Goal: Task Accomplishment & Management: Manage account settings

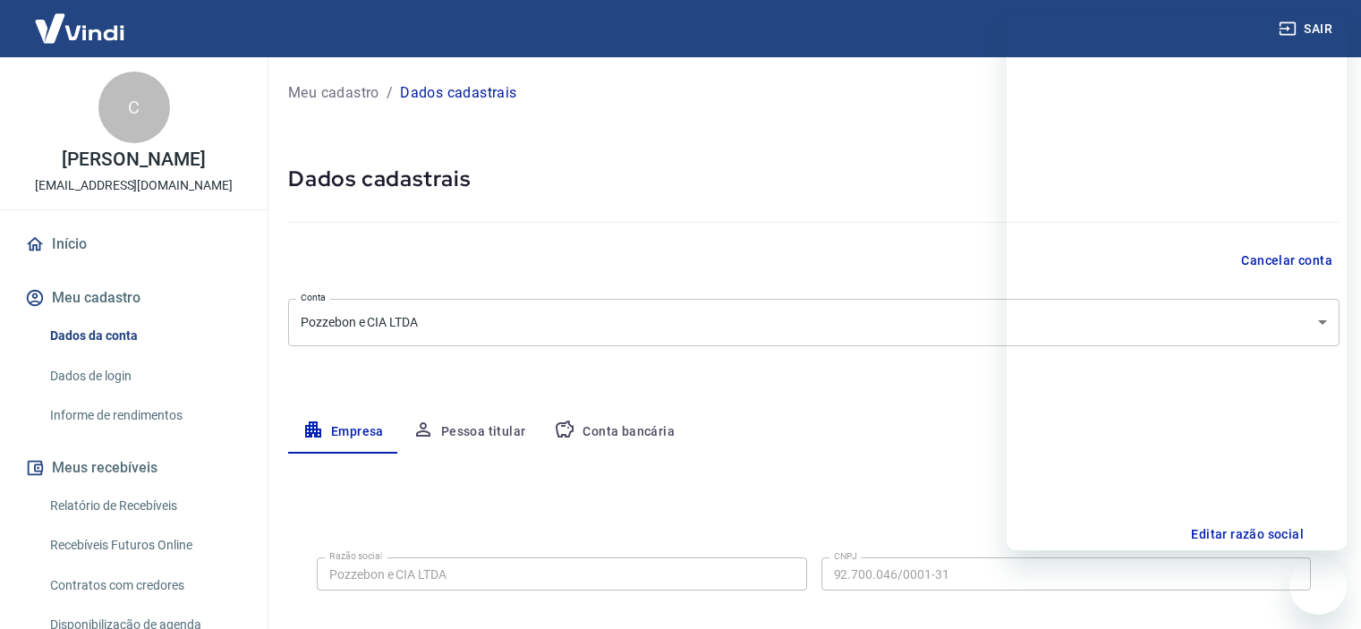
select select "RS"
select select "business"
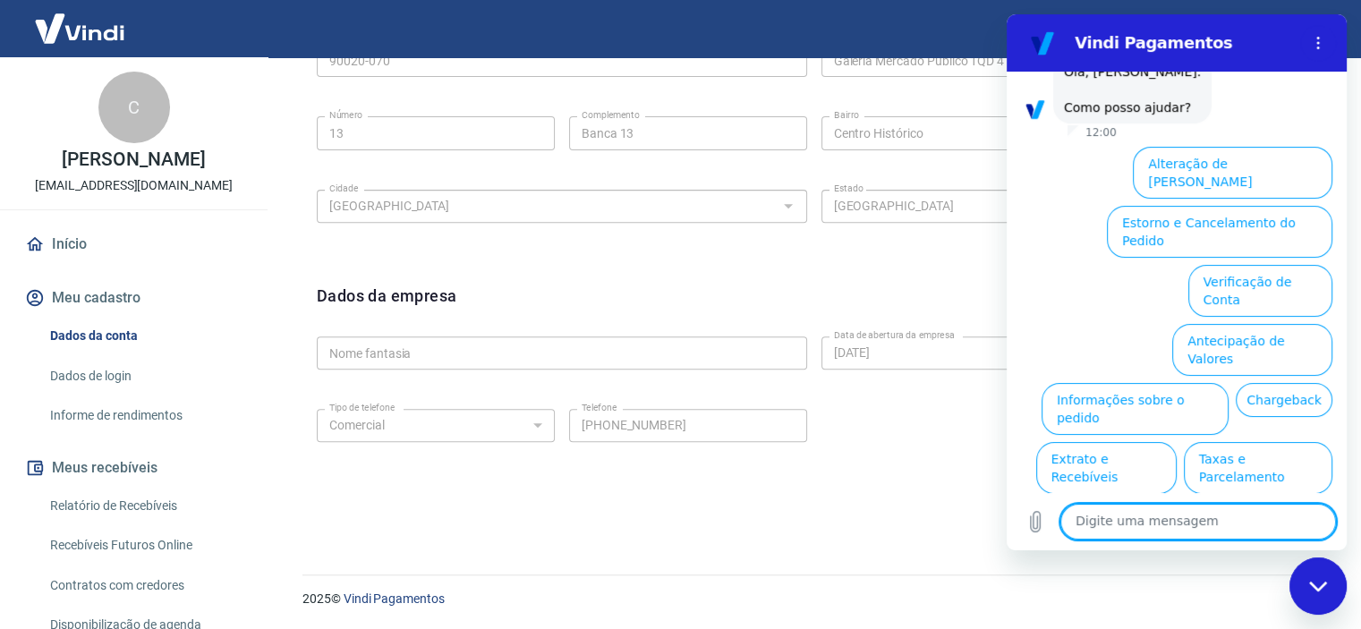
scroll to position [89, 0]
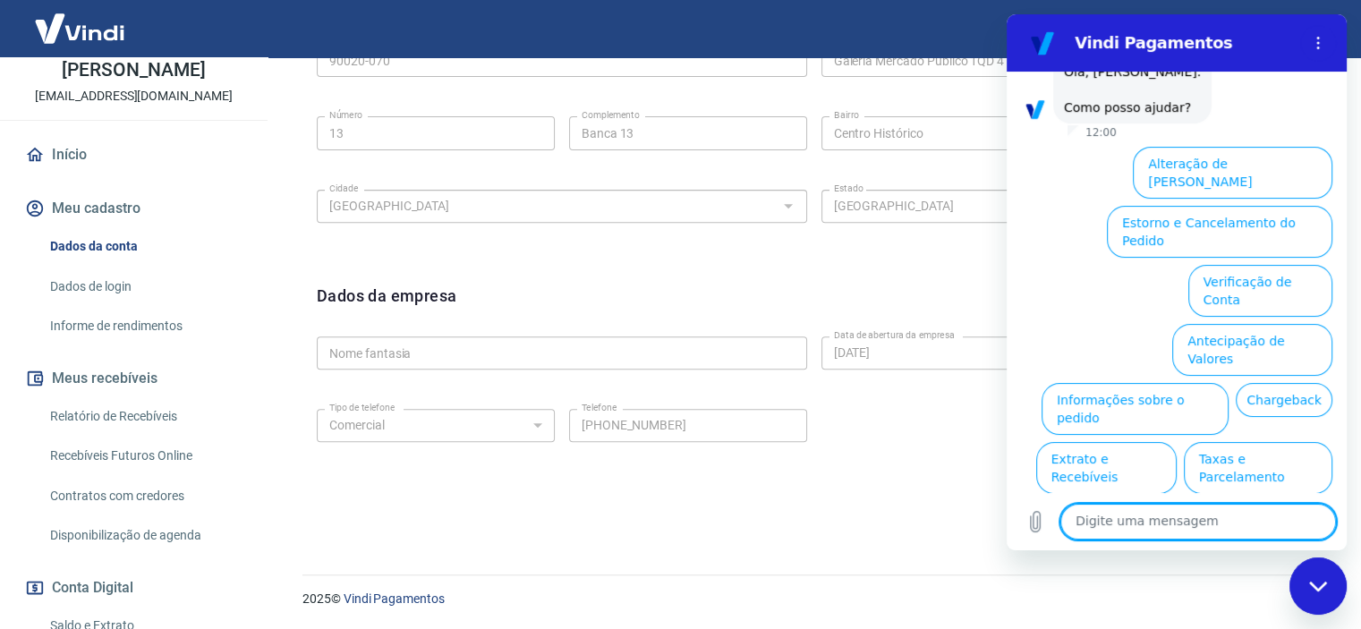
click at [1202, 514] on textarea at bounding box center [1198, 522] width 276 height 36
click at [99, 210] on button "Meu cadastro" at bounding box center [133, 208] width 225 height 39
click at [1125, 522] on textarea at bounding box center [1198, 522] width 276 height 36
type textarea "olá"
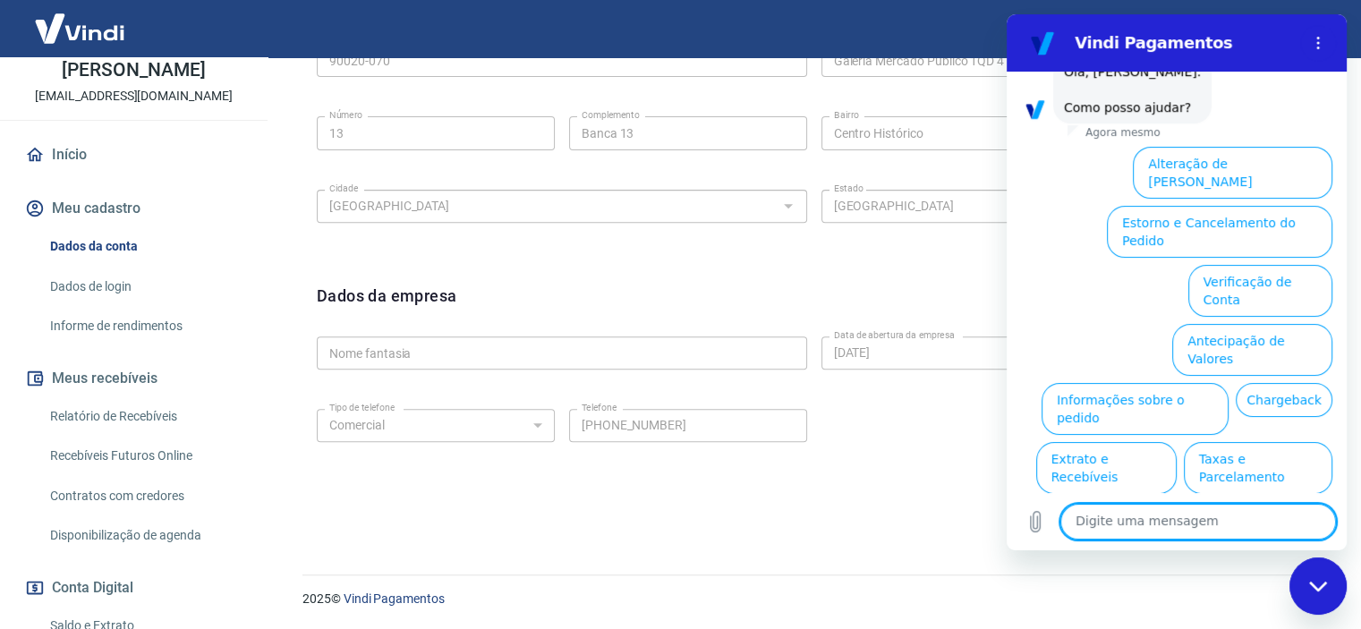
click at [1134, 530] on textarea at bounding box center [1198, 522] width 276 height 36
click at [1159, 531] on textarea at bounding box center [1198, 522] width 276 height 36
type textarea "telefone errado"
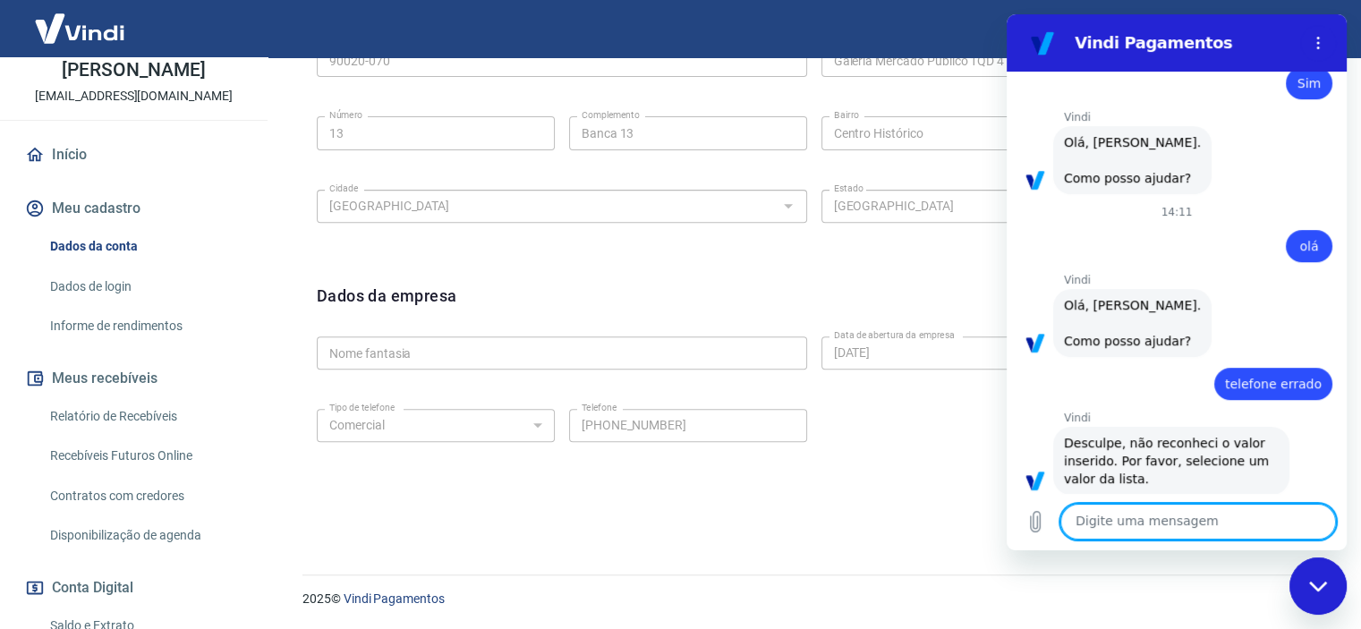
scroll to position [742, 0]
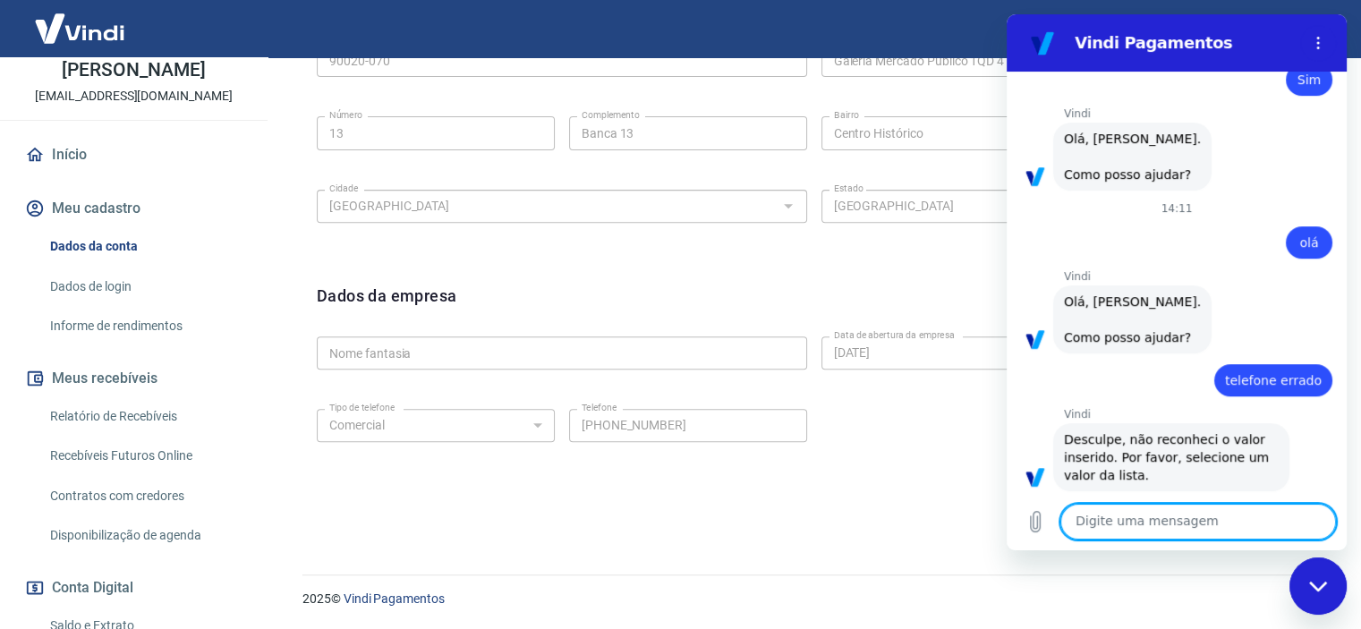
click at [1199, 524] on textarea at bounding box center [1198, 522] width 276 height 36
click at [1150, 518] on textarea at bounding box center [1198, 522] width 276 height 36
click at [1118, 525] on textarea at bounding box center [1198, 522] width 276 height 36
type textarea "oi"
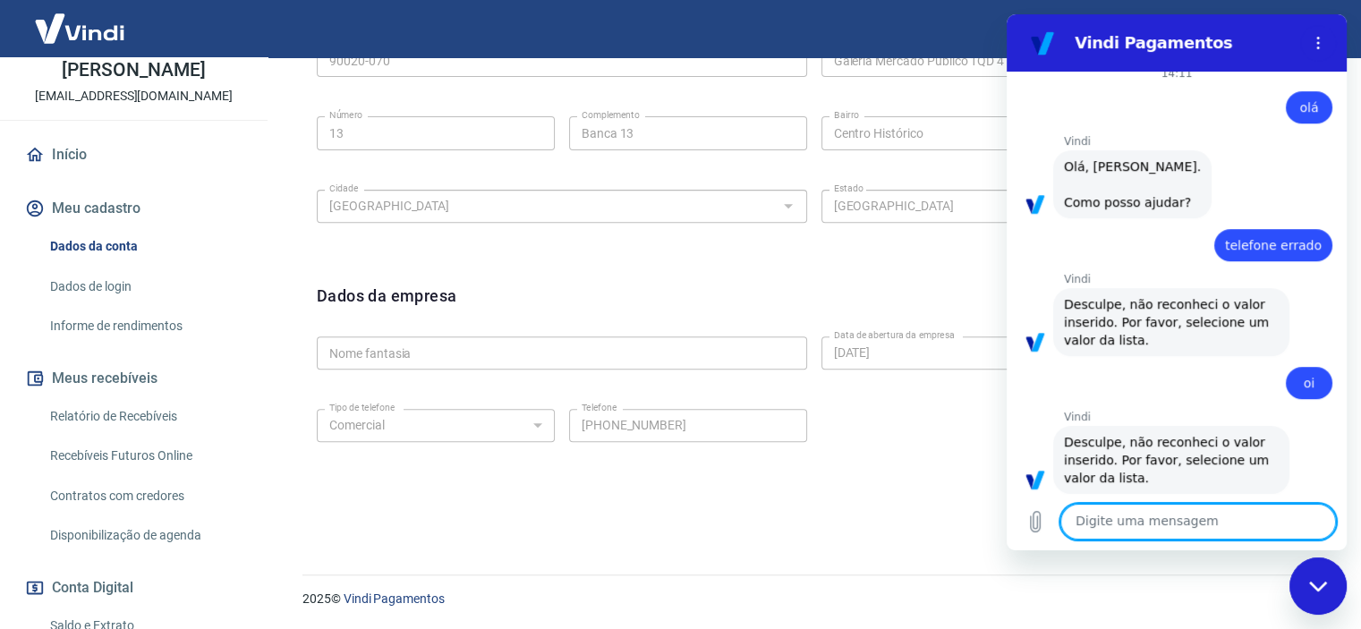
scroll to position [880, 0]
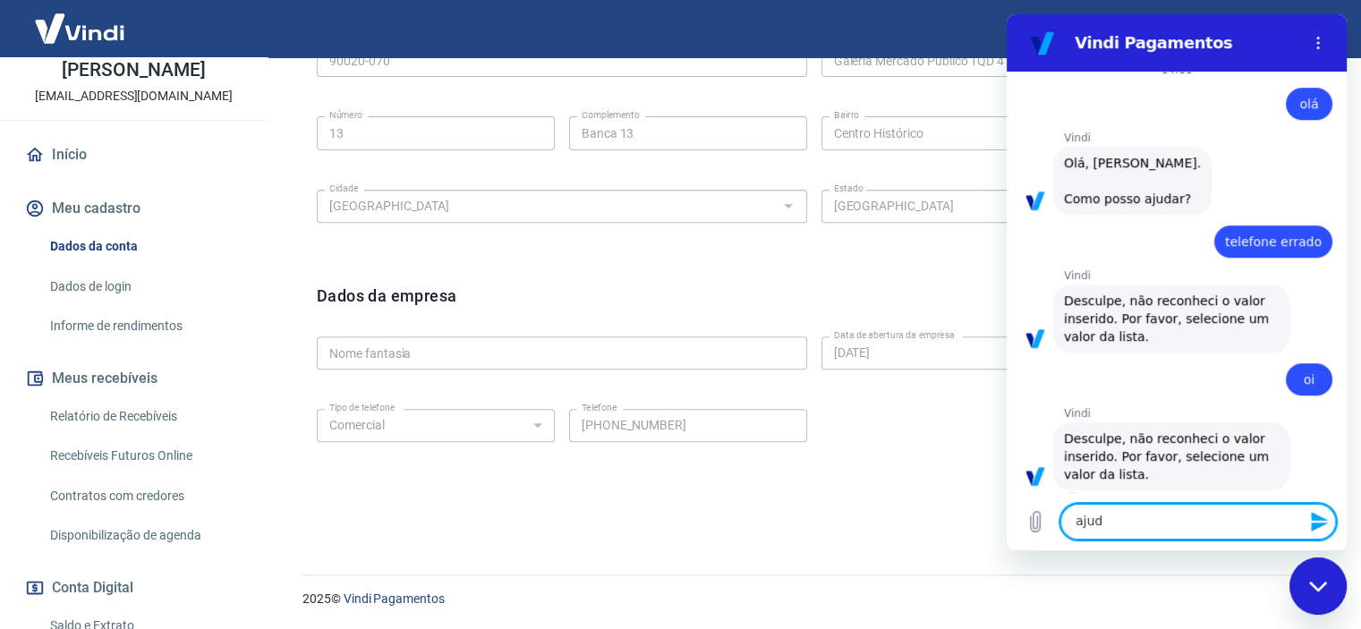
type textarea "ajuda"
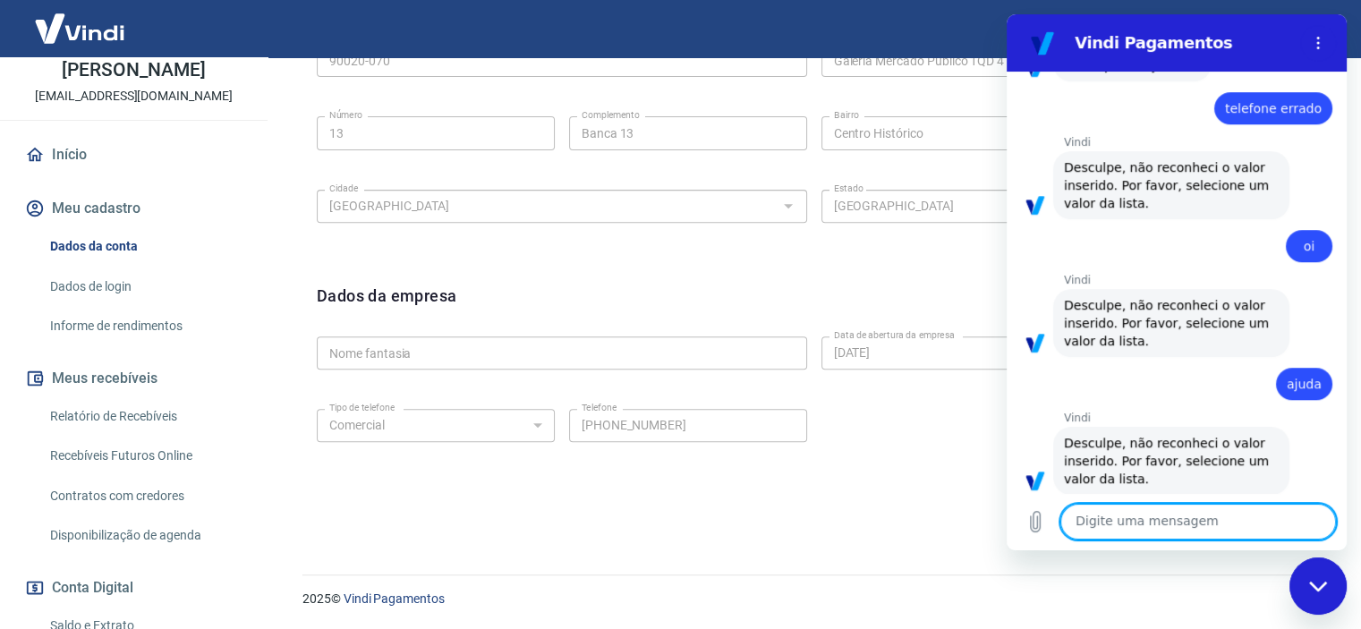
scroll to position [1017, 0]
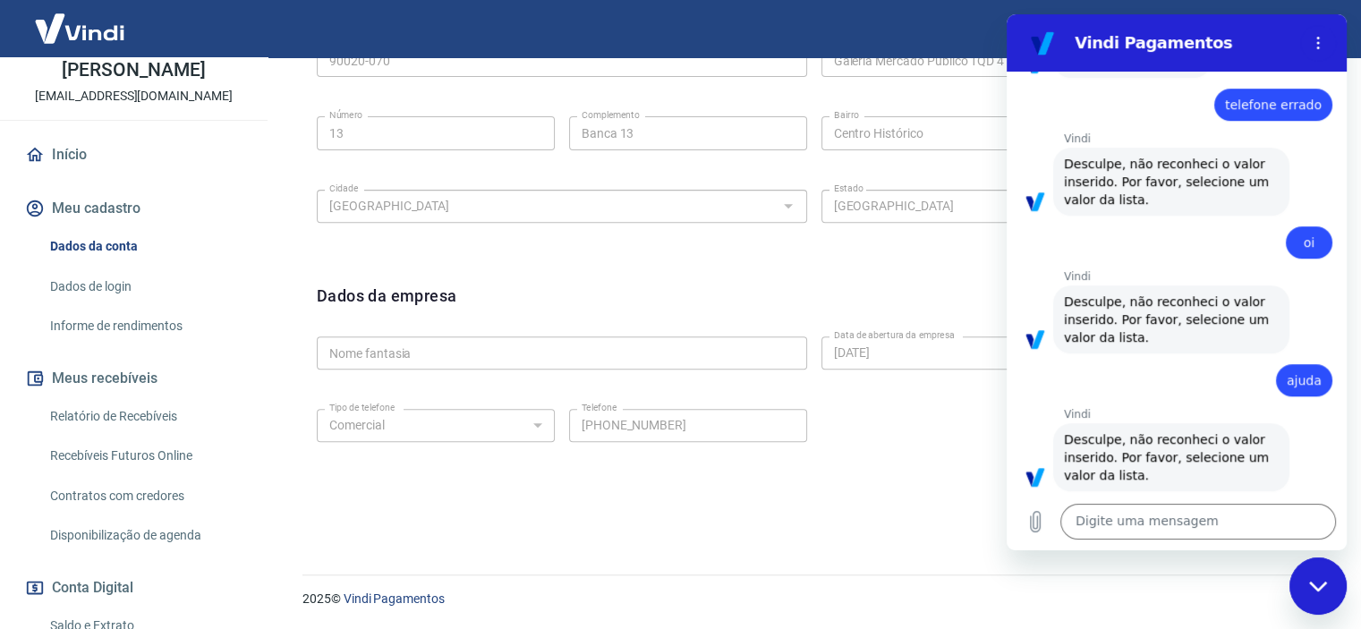
click at [1113, 460] on span "Desculpe, não reconheci o valor inserido. Por favor, selecione um valor da list…" at bounding box center [1171, 457] width 215 height 54
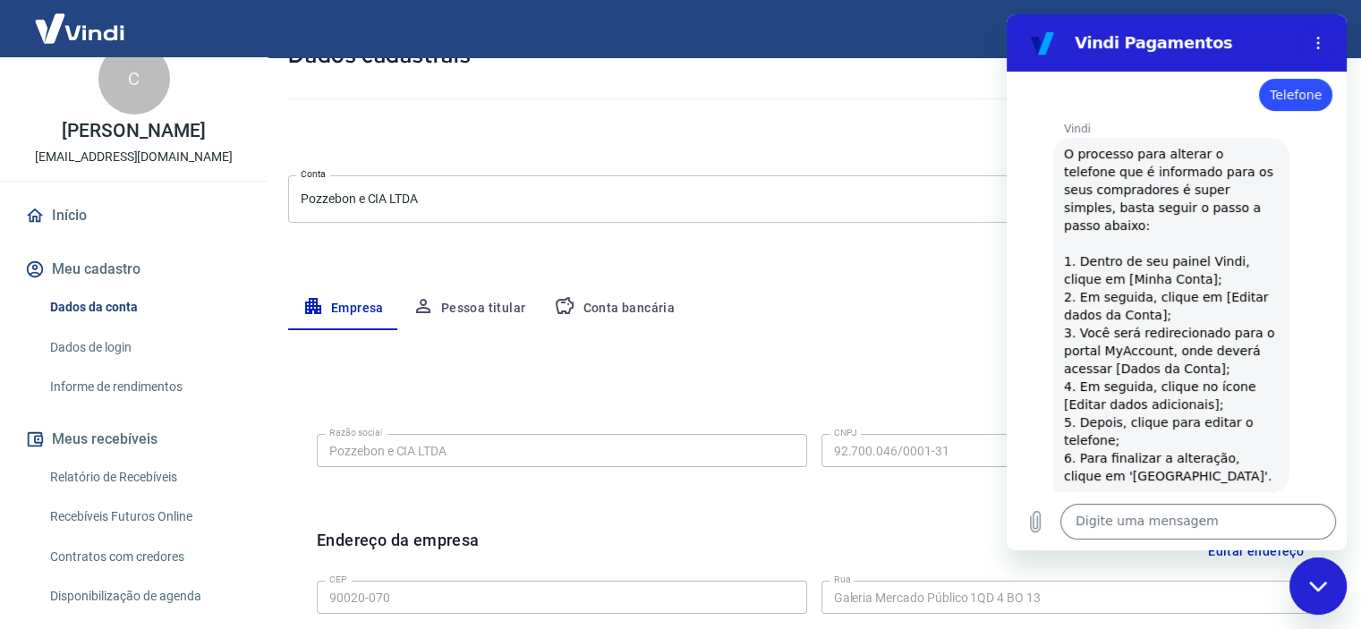
scroll to position [0, 0]
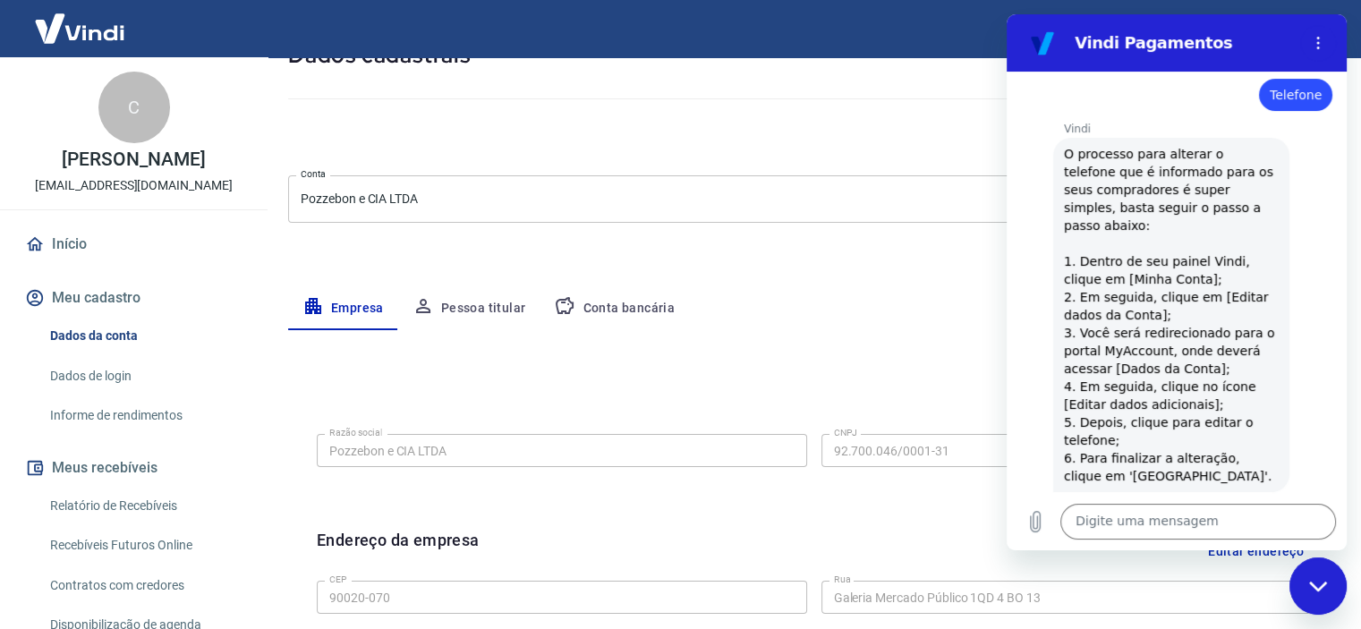
click at [347, 303] on button "Empresa" at bounding box center [343, 308] width 110 height 43
click at [465, 310] on button "Pessoa titular" at bounding box center [469, 308] width 142 height 43
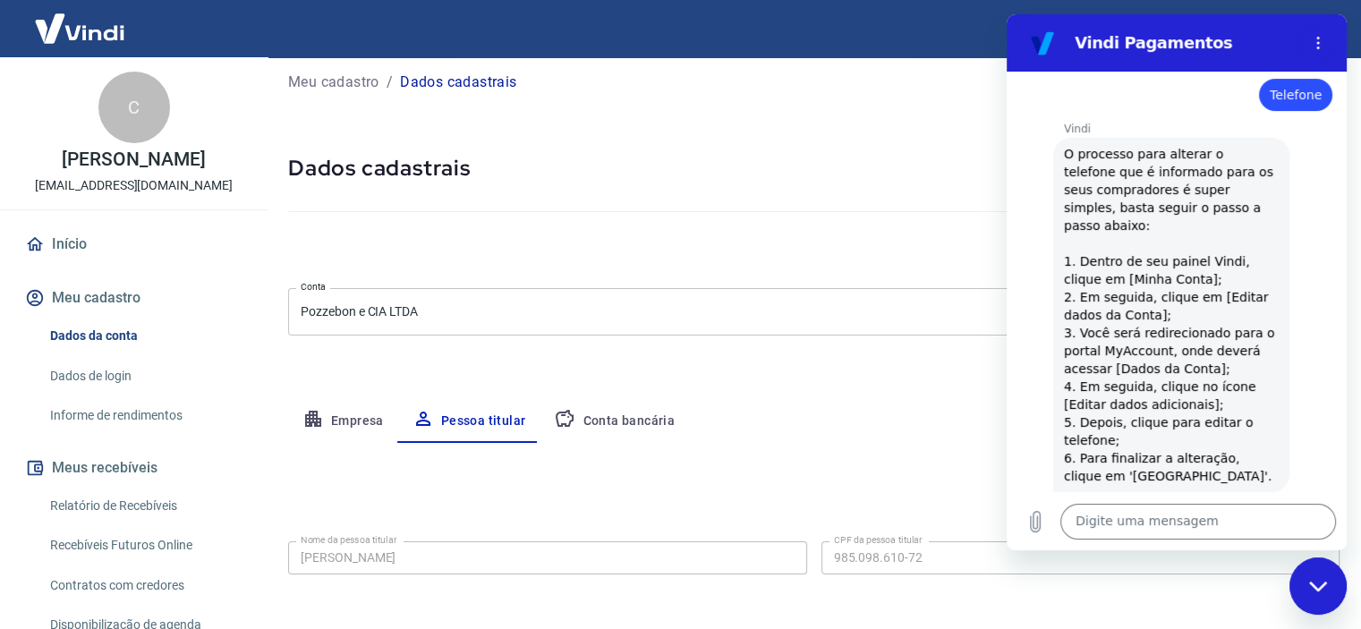
scroll to position [86, 0]
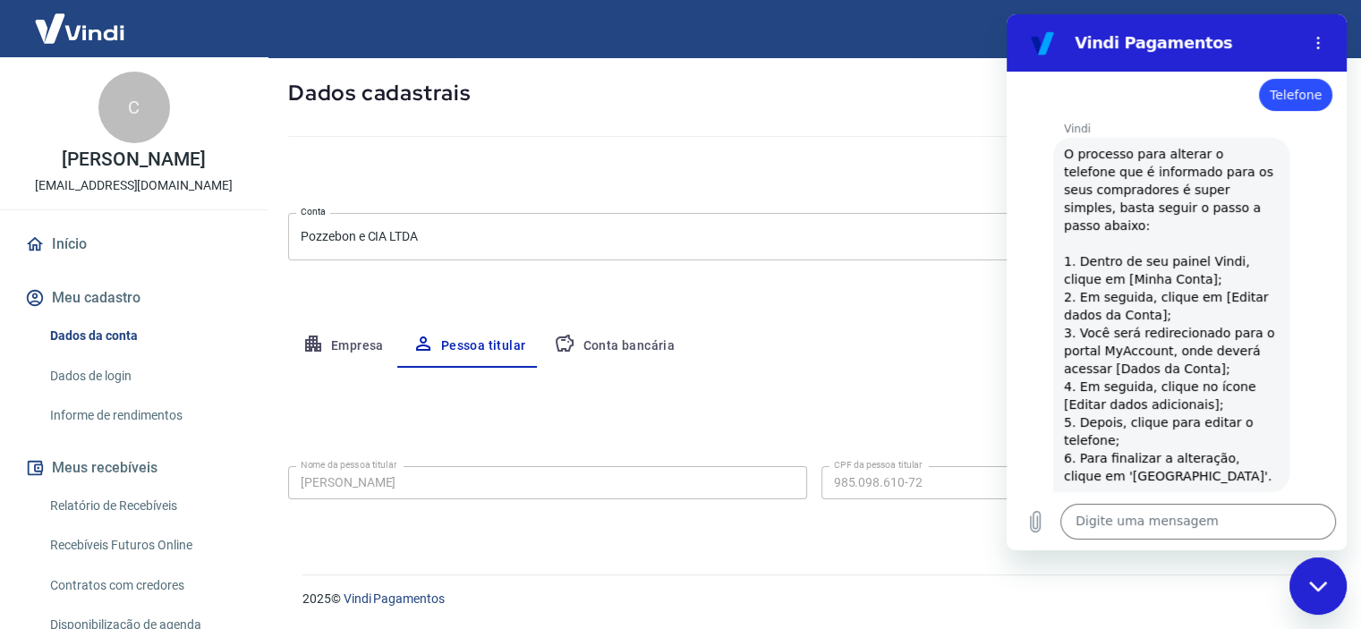
click at [871, 312] on div "Meu cadastro / Dados cadastrais Dados cadastrais Cancelar conta Conta Pozzebon …" at bounding box center [814, 262] width 1094 height 582
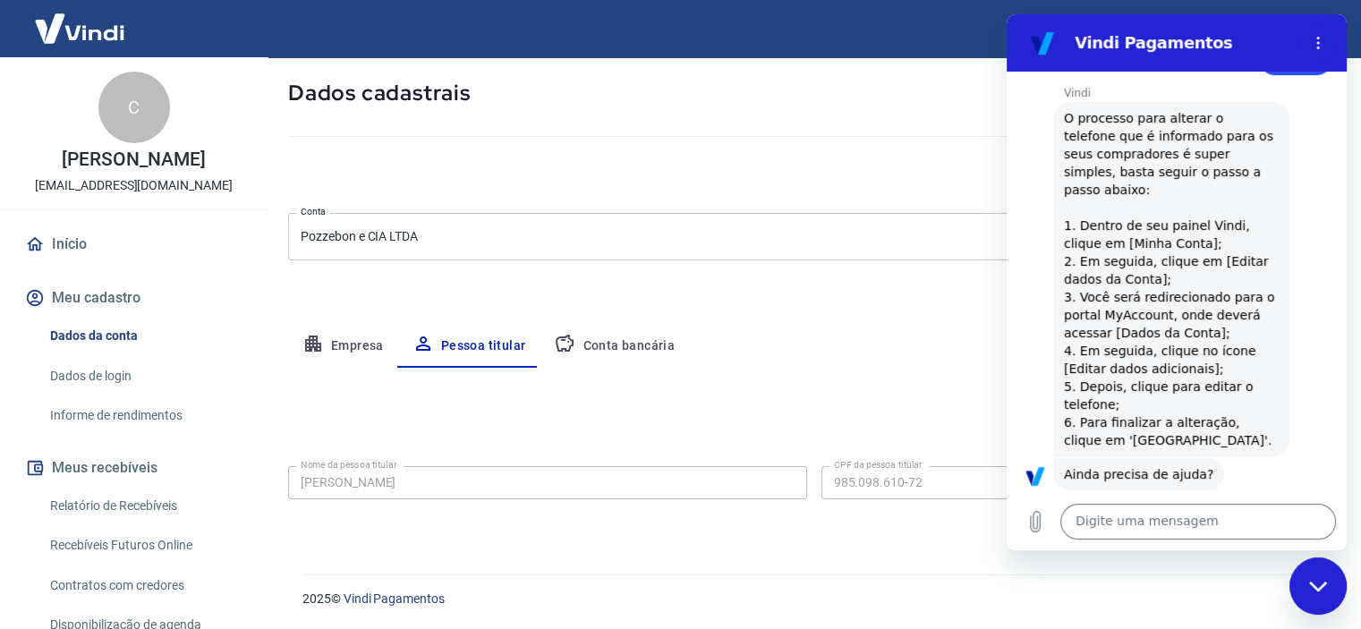
click at [1314, 591] on icon "Fechar janela de mensagens" at bounding box center [1318, 587] width 19 height 12
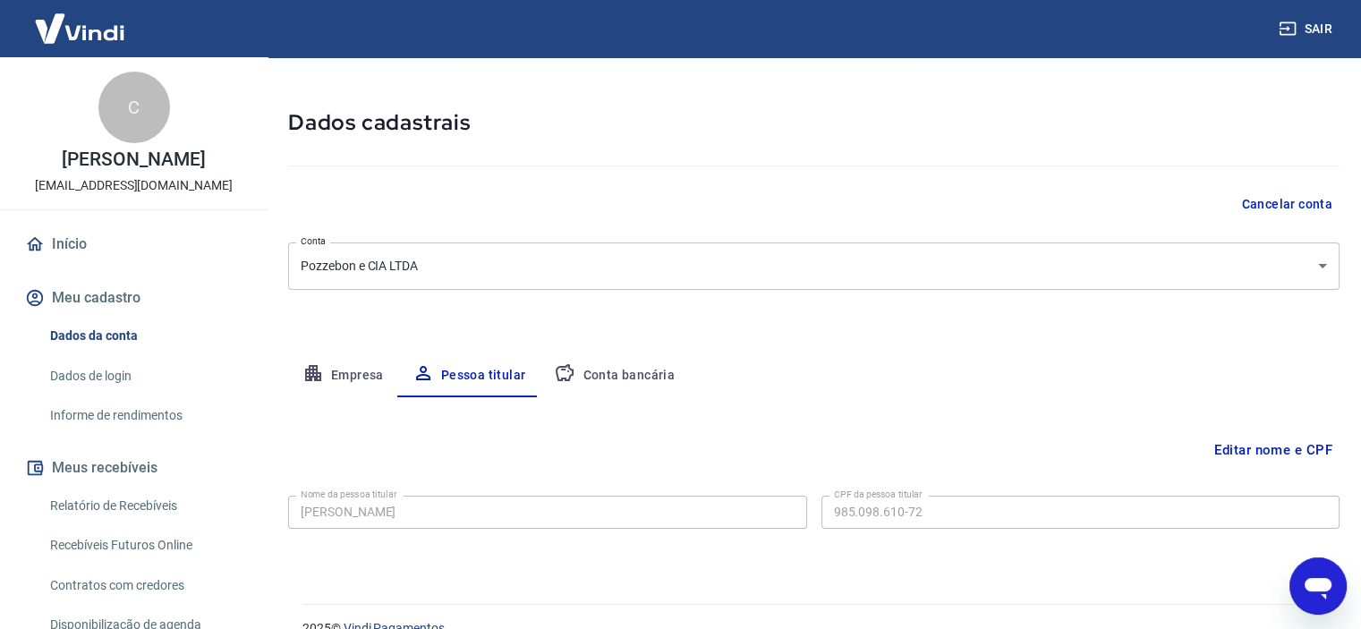
scroll to position [86, 0]
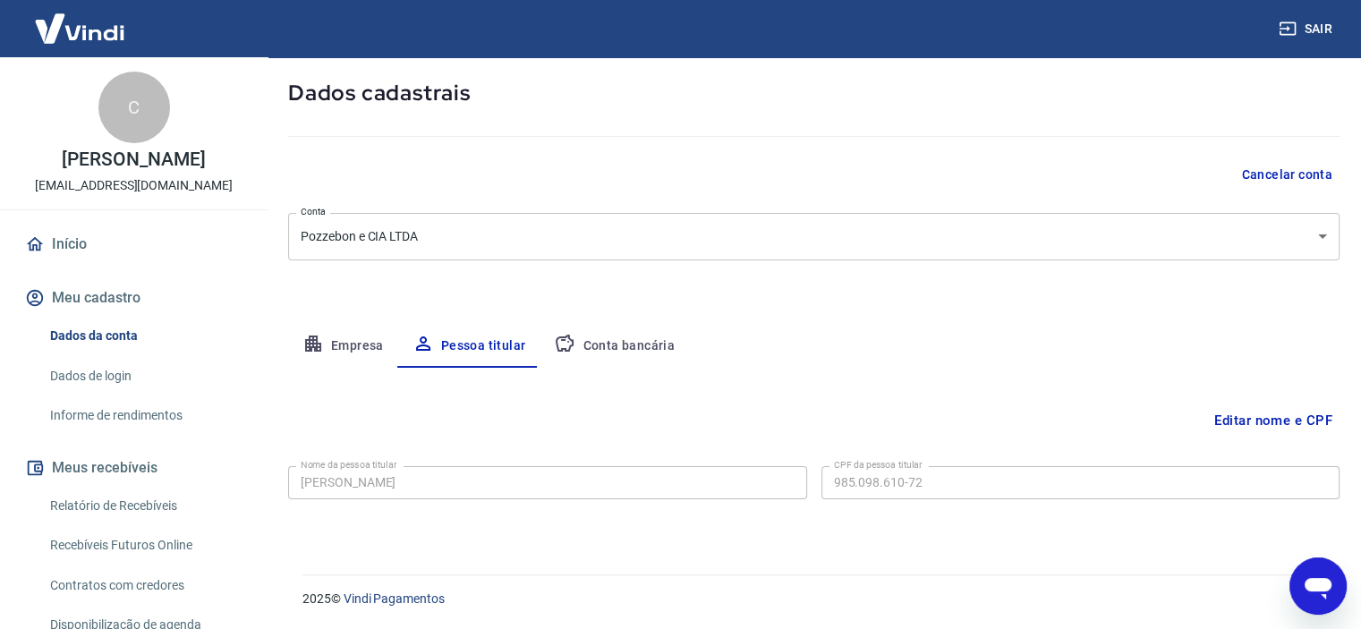
click at [83, 293] on button "Meu cadastro" at bounding box center [133, 297] width 225 height 39
click at [632, 346] on button "Conta bancária" at bounding box center [614, 346] width 149 height 43
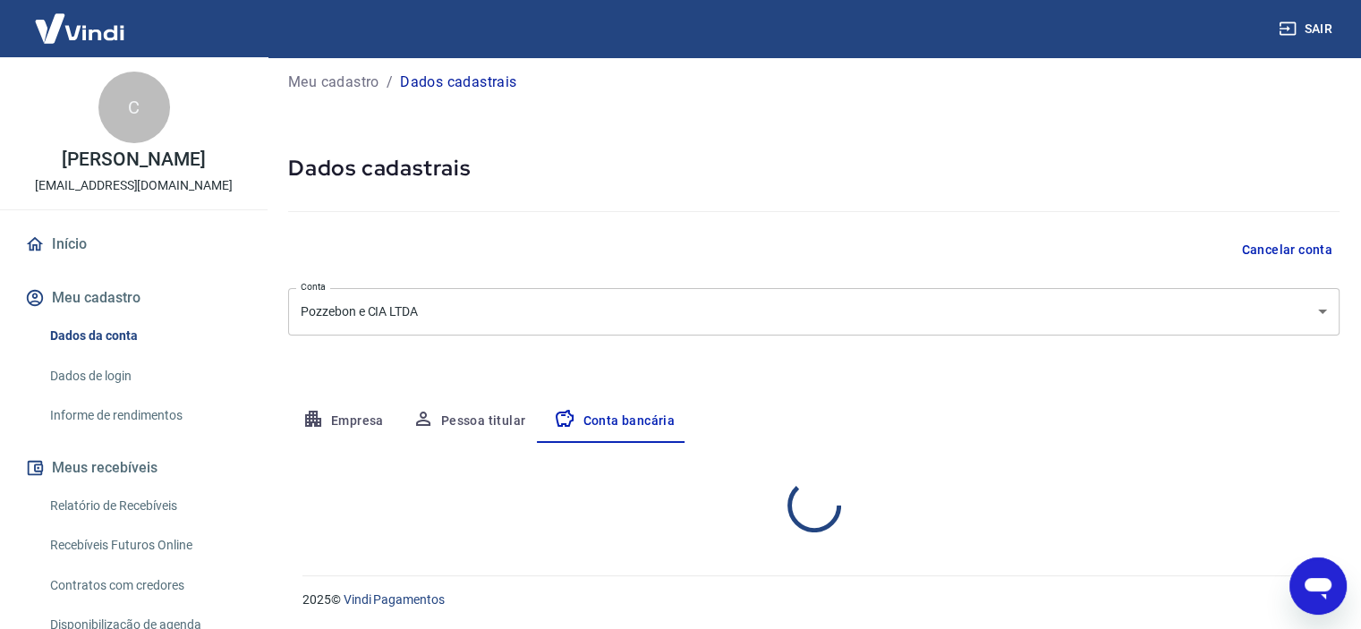
select select "1"
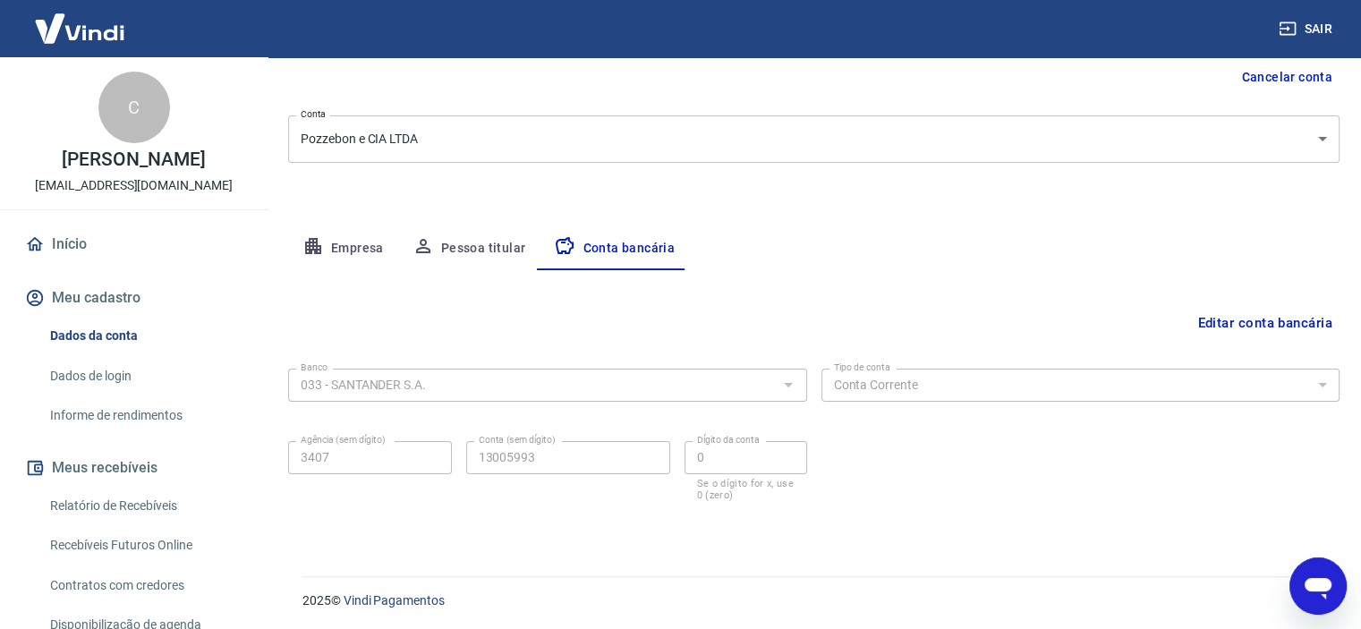
scroll to position [185, 0]
click at [341, 249] on button "Empresa" at bounding box center [343, 246] width 110 height 43
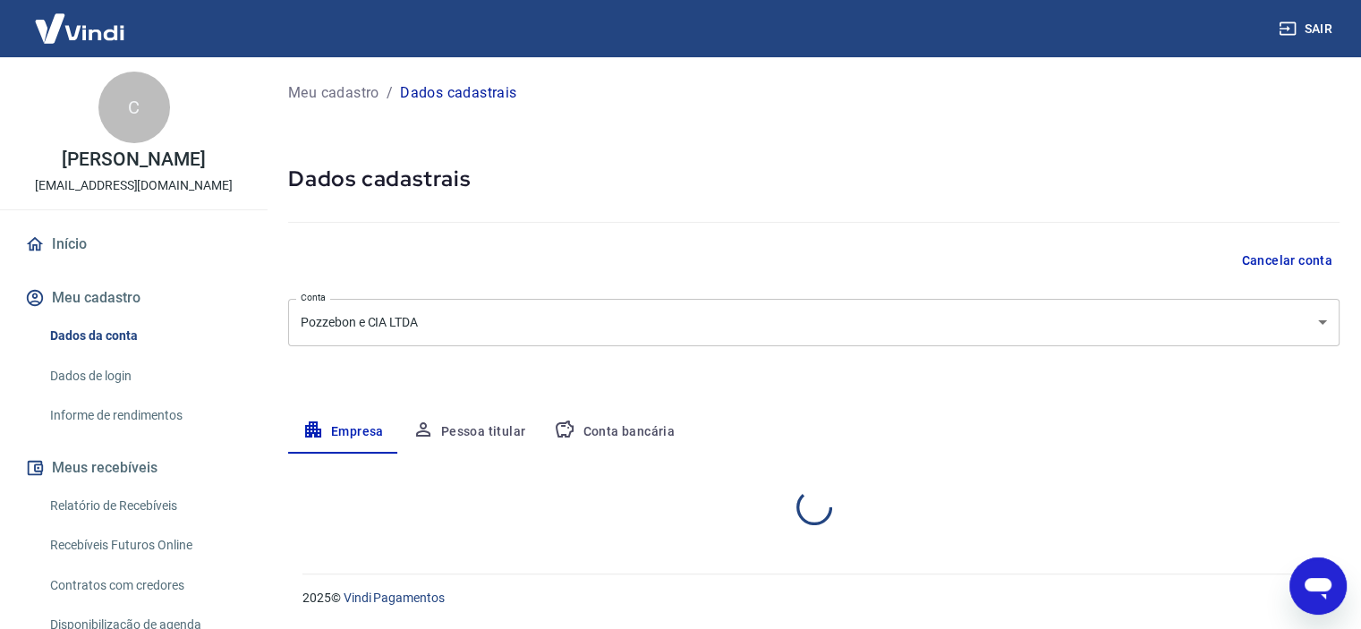
scroll to position [0, 0]
select select "RS"
select select "business"
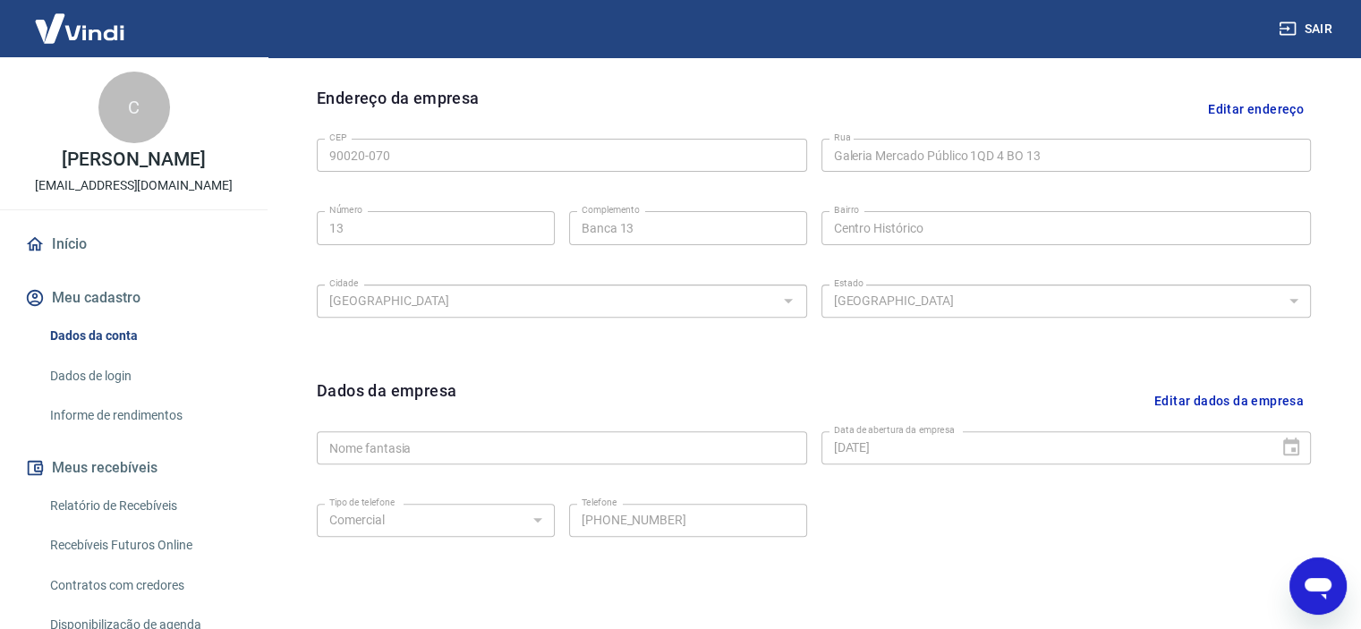
scroll to position [660, 0]
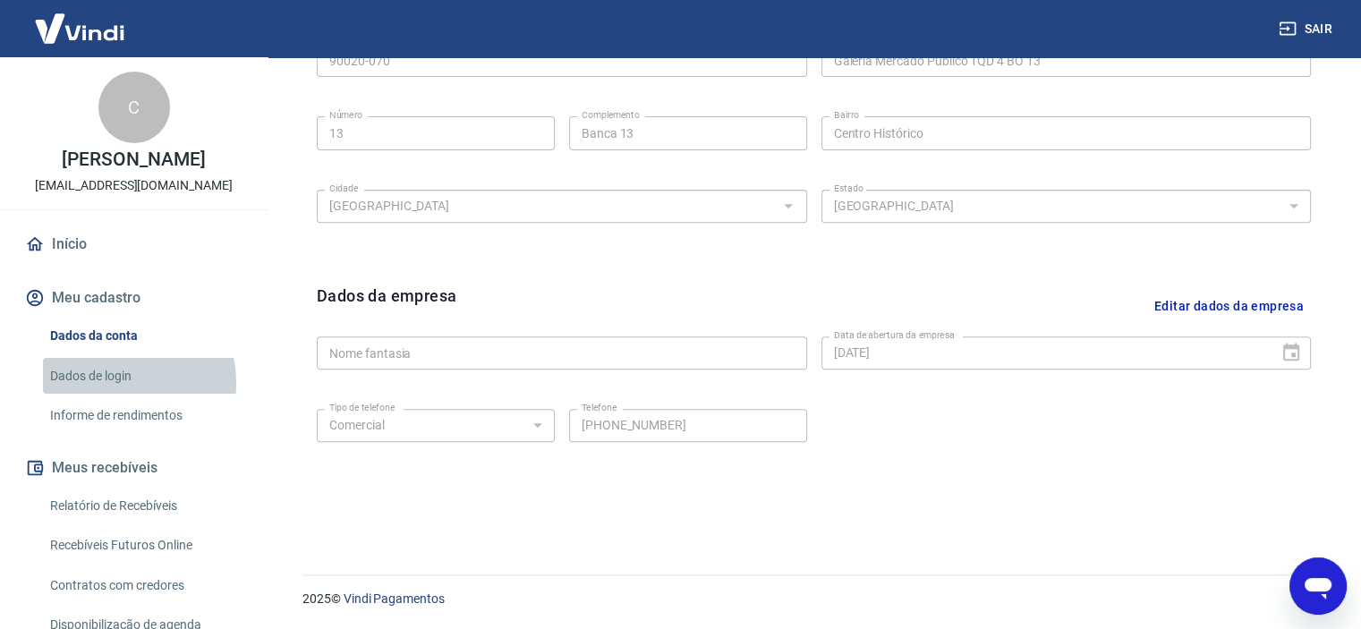
click at [104, 383] on link "Dados de login" at bounding box center [144, 376] width 203 height 37
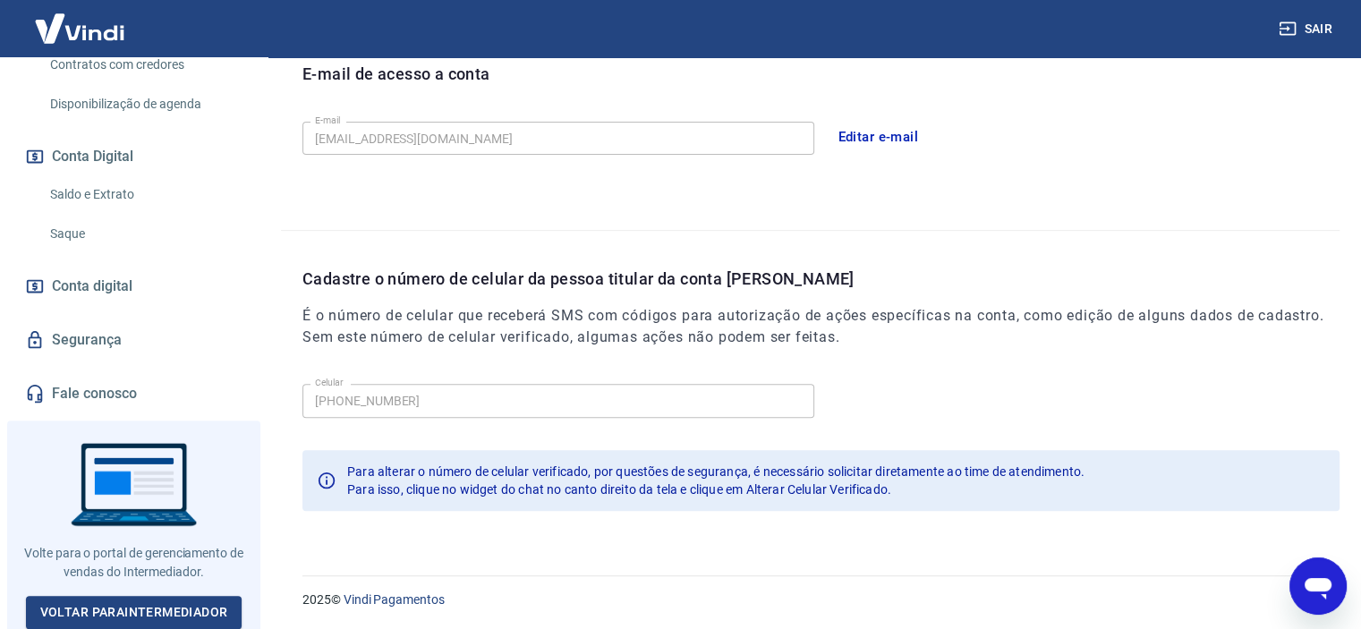
scroll to position [515, 0]
click at [119, 597] on link "Voltar para Intermediador" at bounding box center [134, 612] width 217 height 33
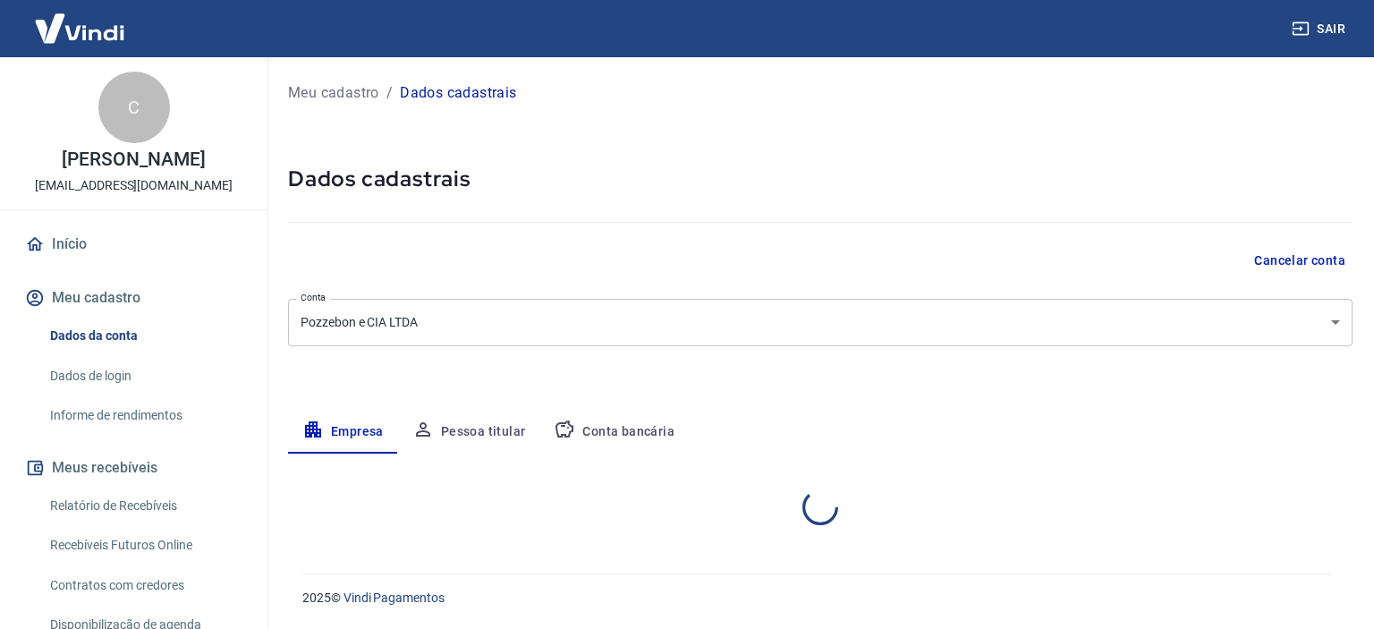
select select "RS"
select select "business"
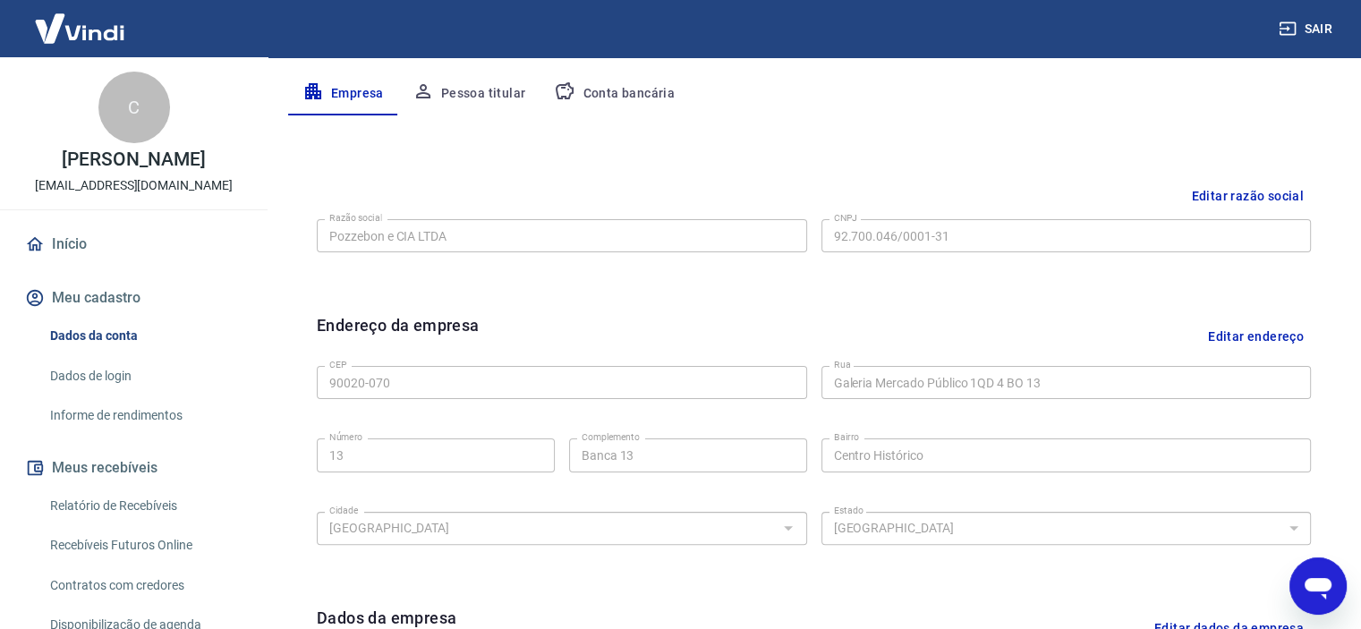
scroll to position [358, 0]
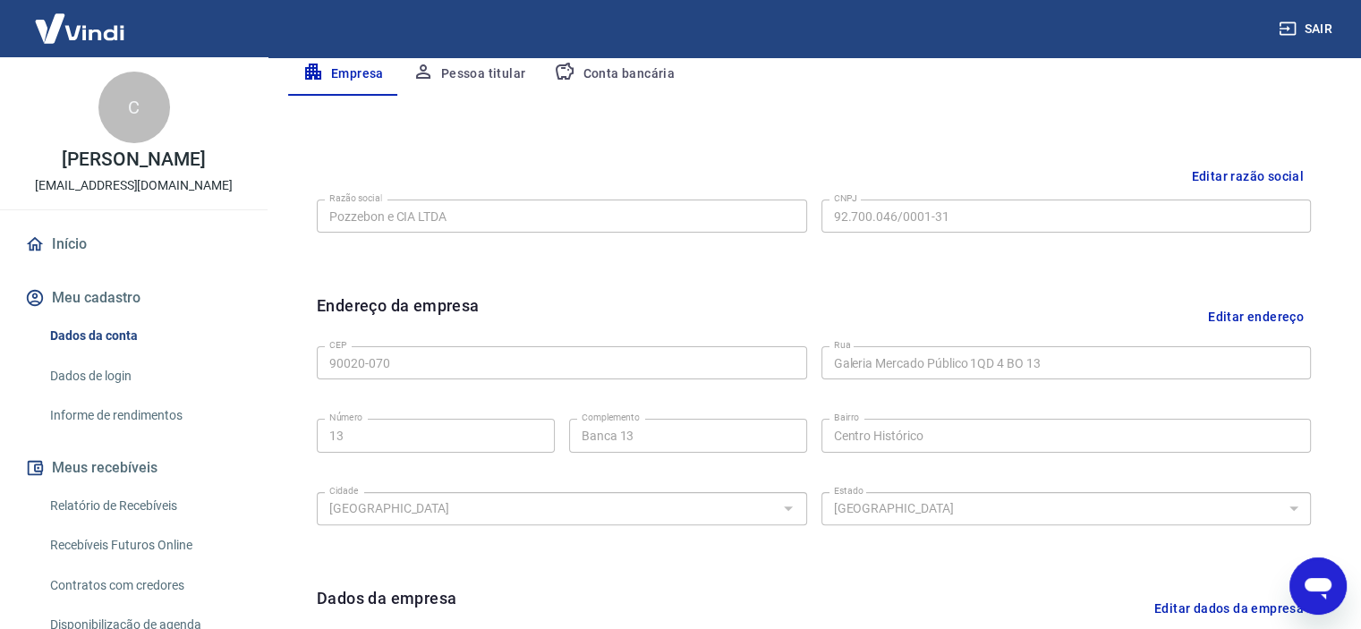
click at [93, 378] on link "Dados de login" at bounding box center [144, 376] width 203 height 37
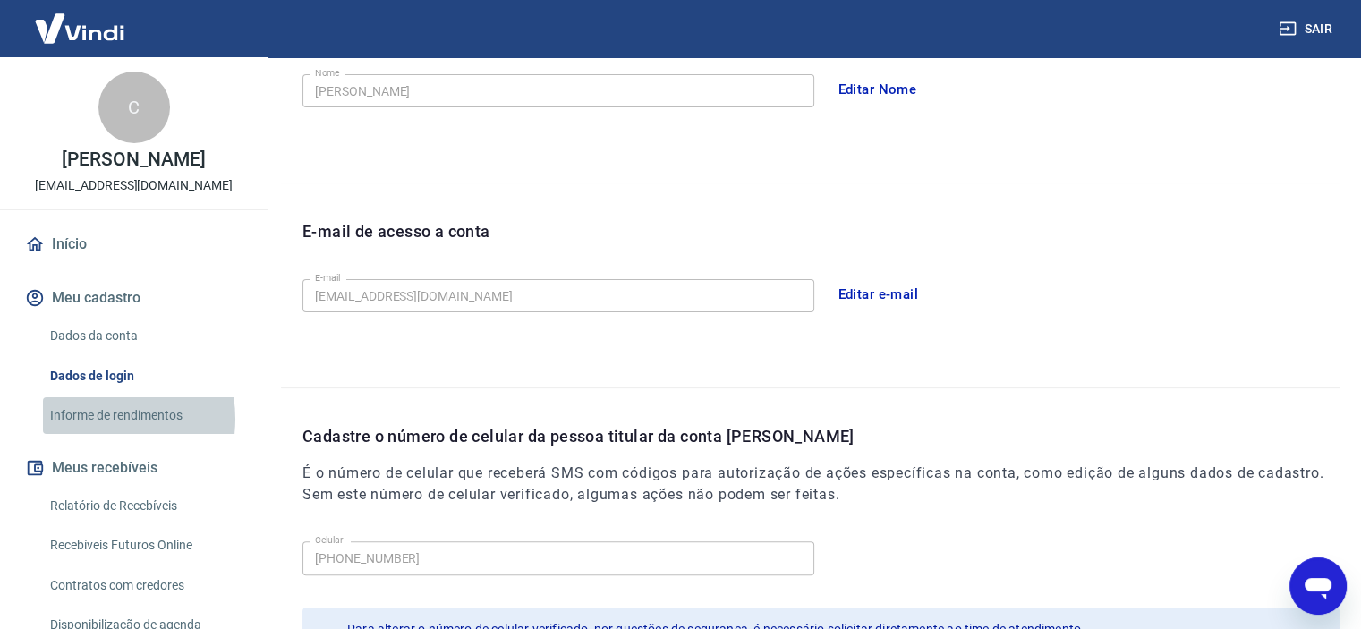
click at [97, 419] on link "Informe de rendimentos" at bounding box center [144, 415] width 203 height 37
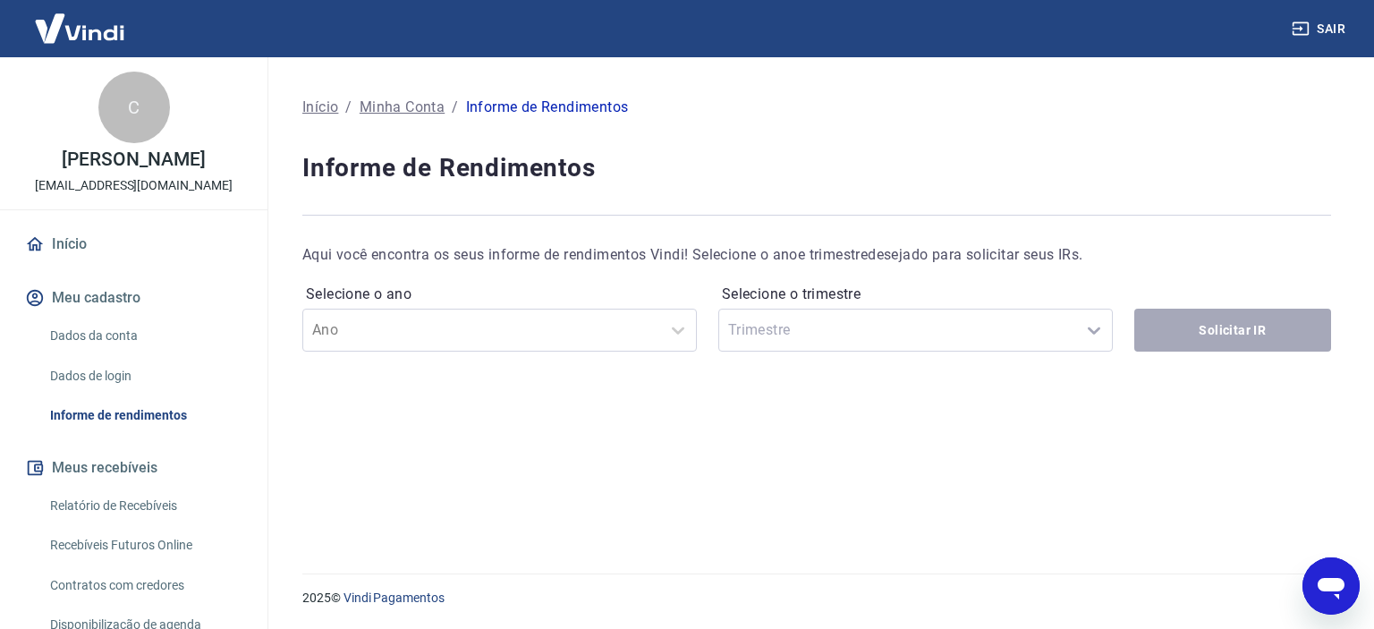
click at [93, 334] on link "Dados da conta" at bounding box center [144, 336] width 203 height 37
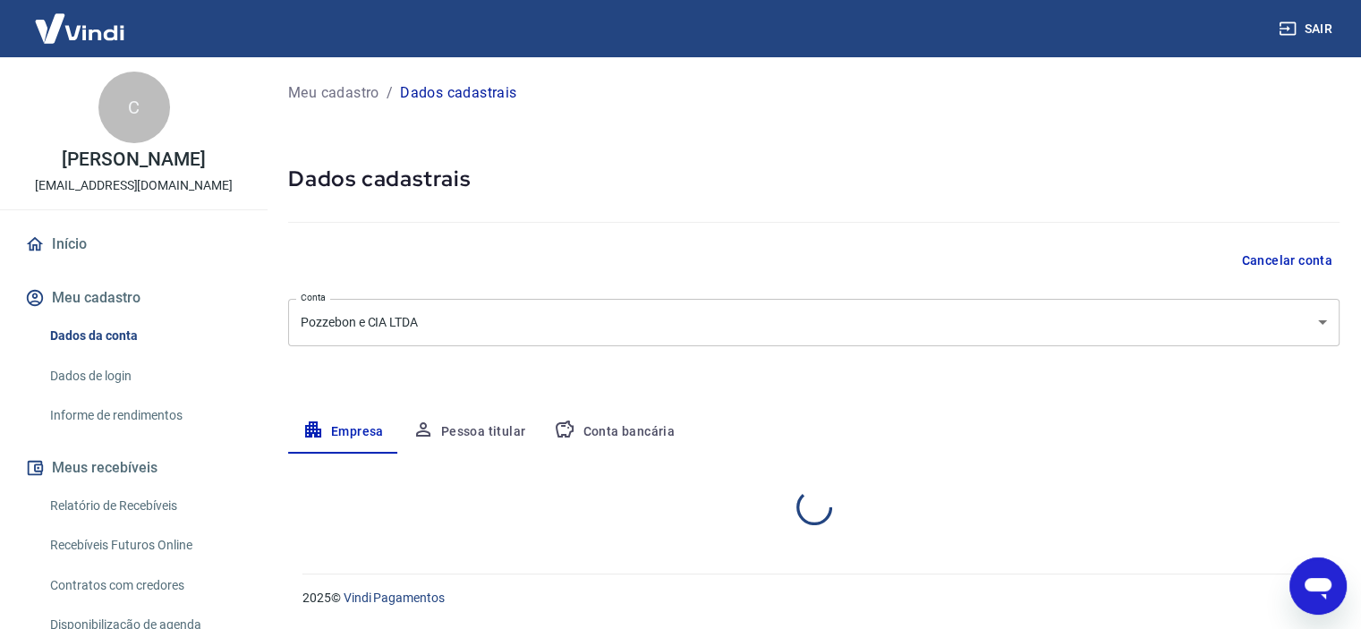
select select "RS"
select select "business"
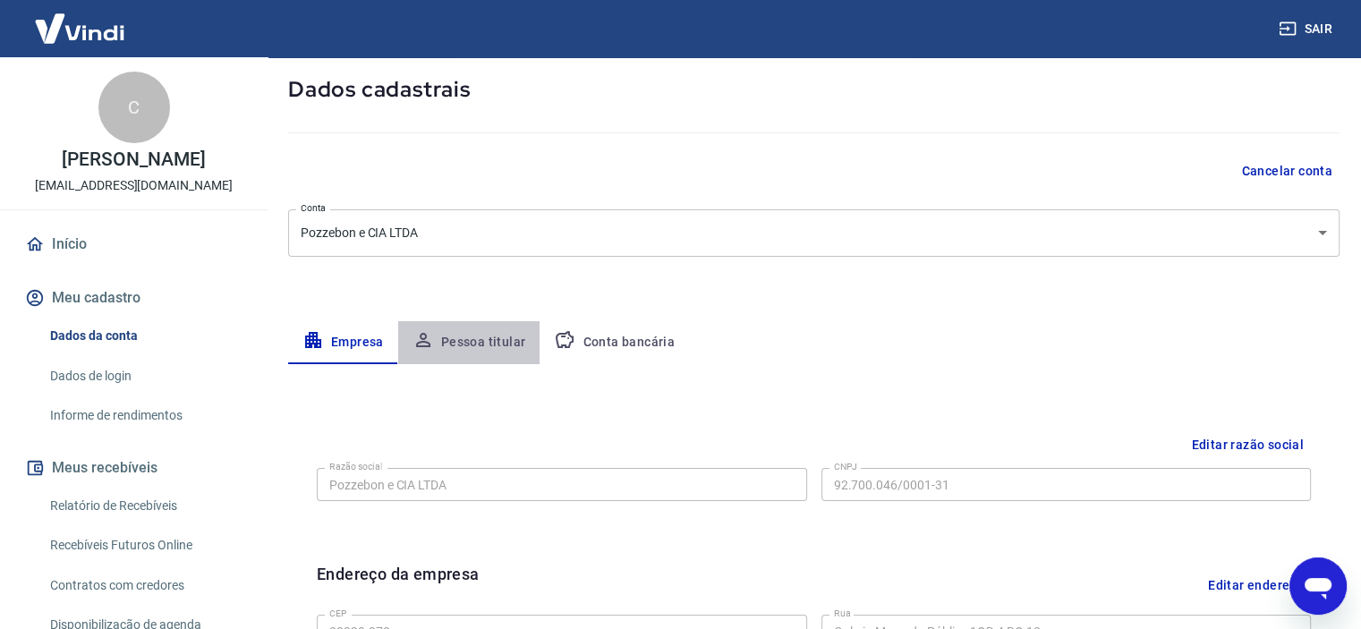
click at [485, 346] on button "Pessoa titular" at bounding box center [469, 342] width 142 height 43
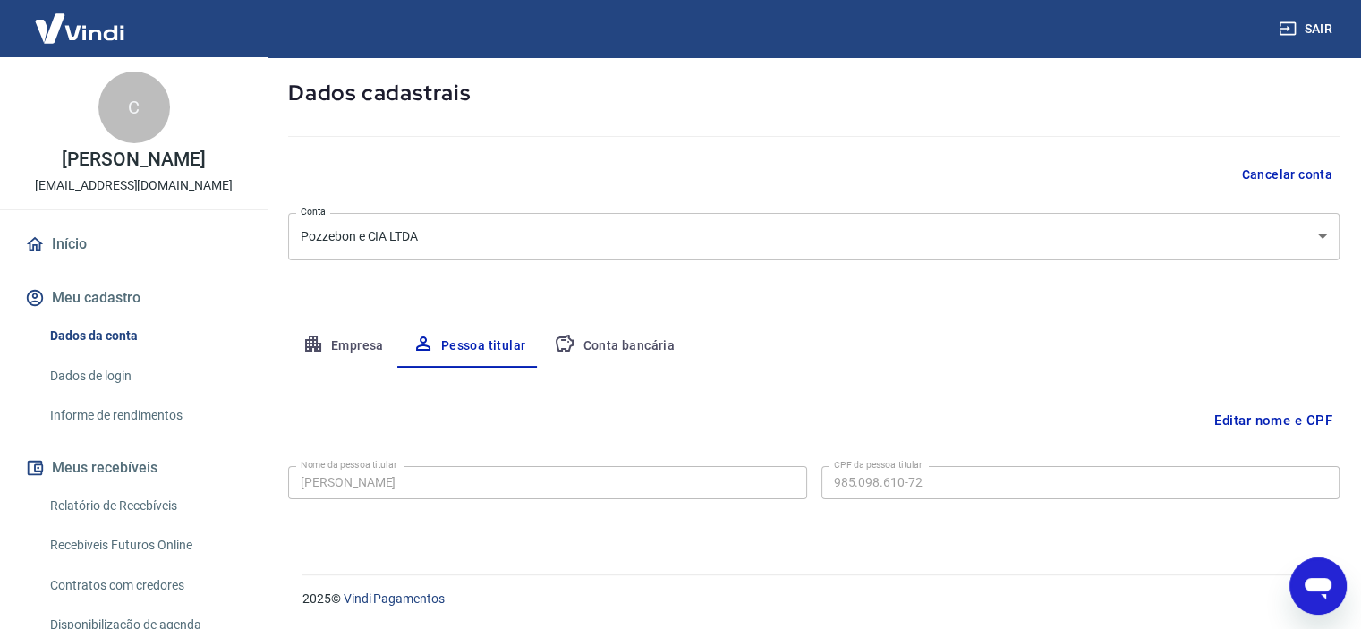
click at [108, 302] on button "Meu cadastro" at bounding box center [133, 297] width 225 height 39
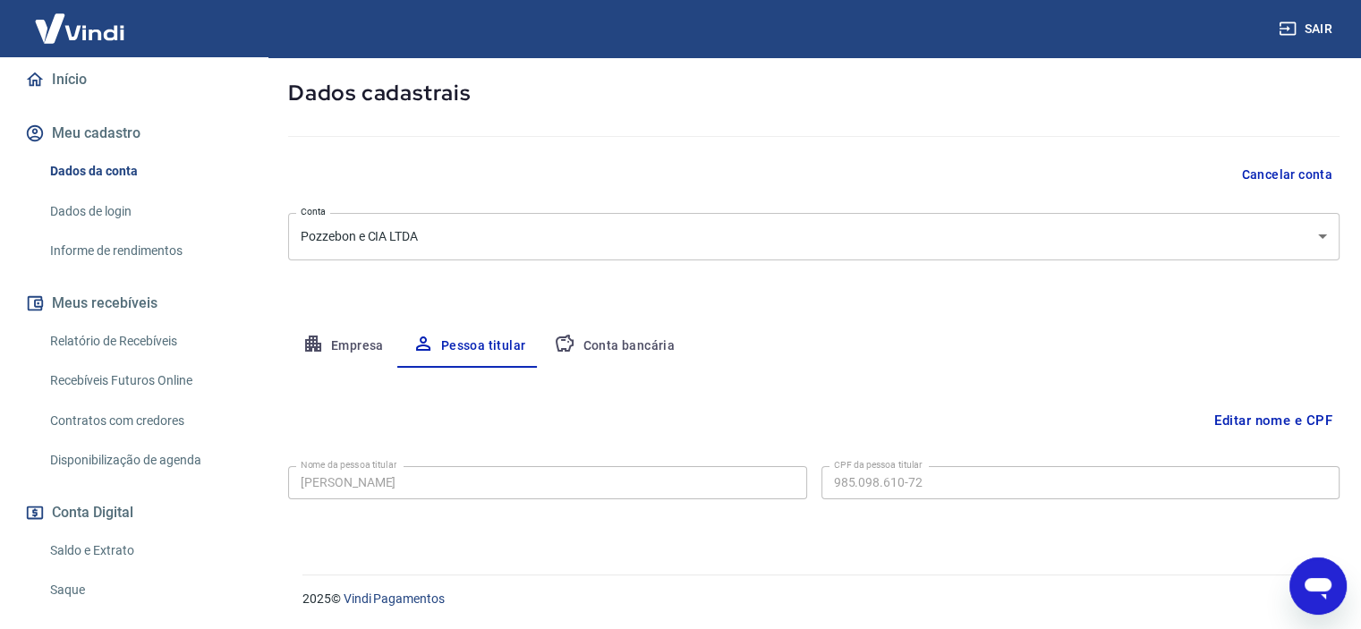
scroll to position [73, 0]
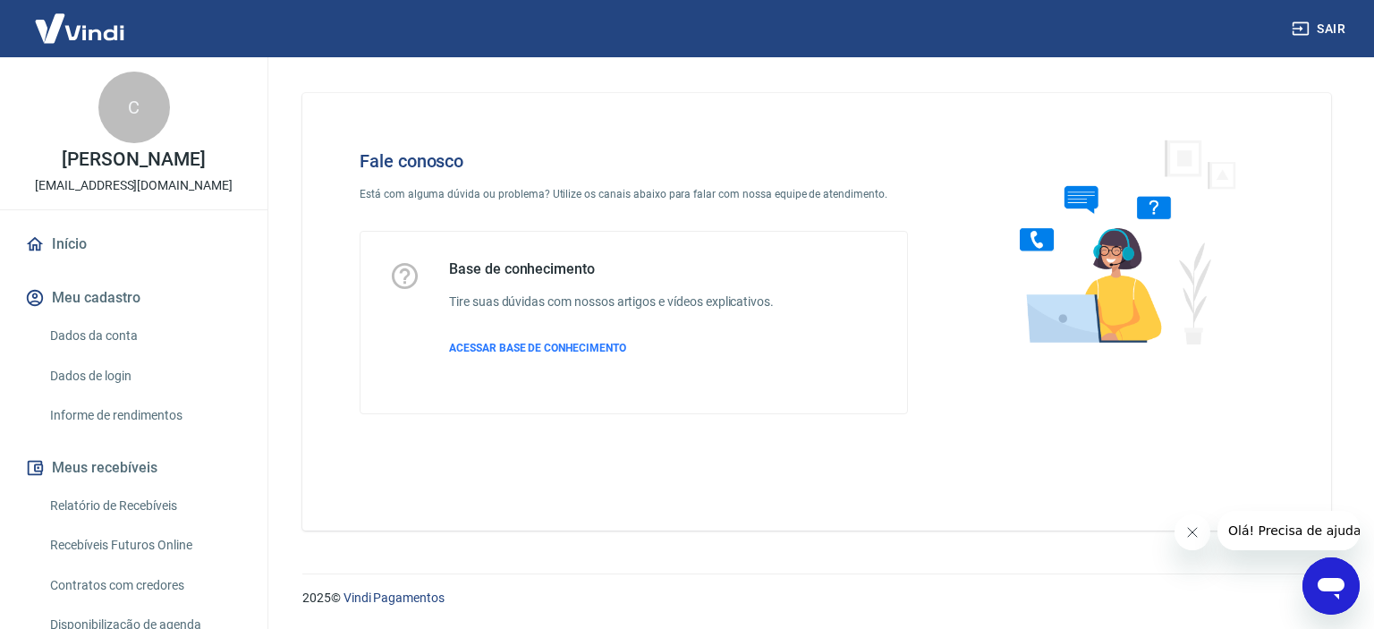
click at [98, 28] on img at bounding box center [79, 28] width 116 height 55
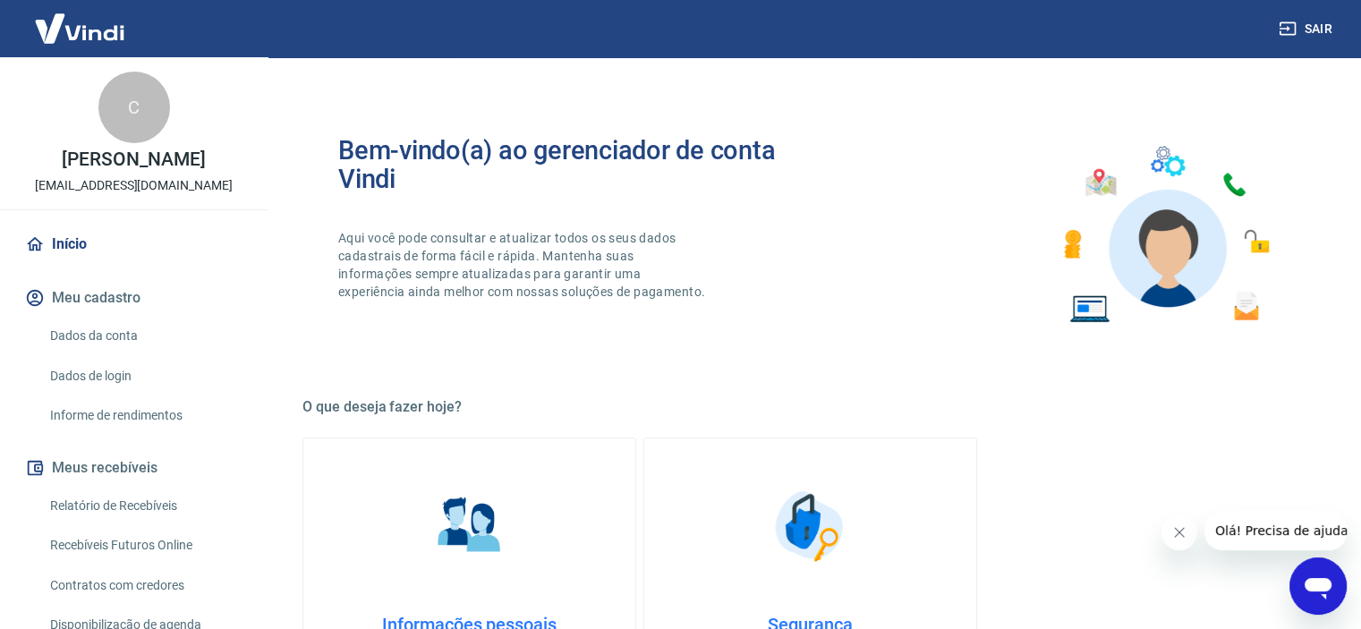
scroll to position [179, 0]
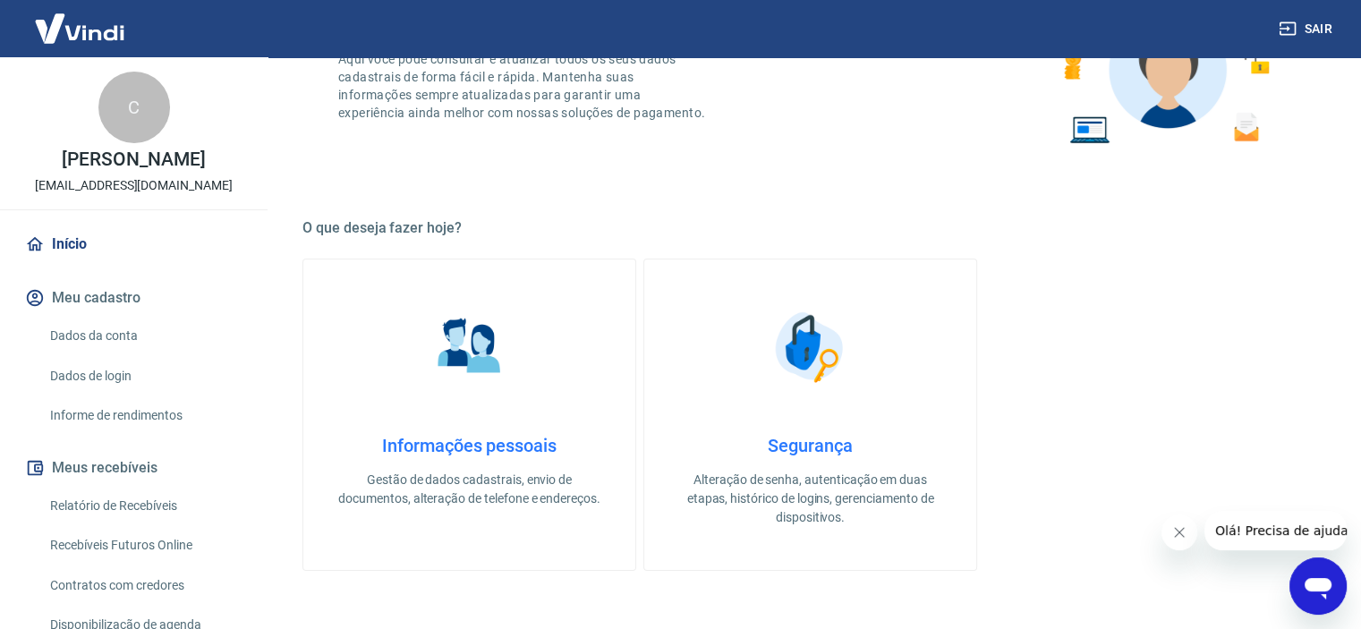
click at [464, 344] on img at bounding box center [469, 346] width 89 height 89
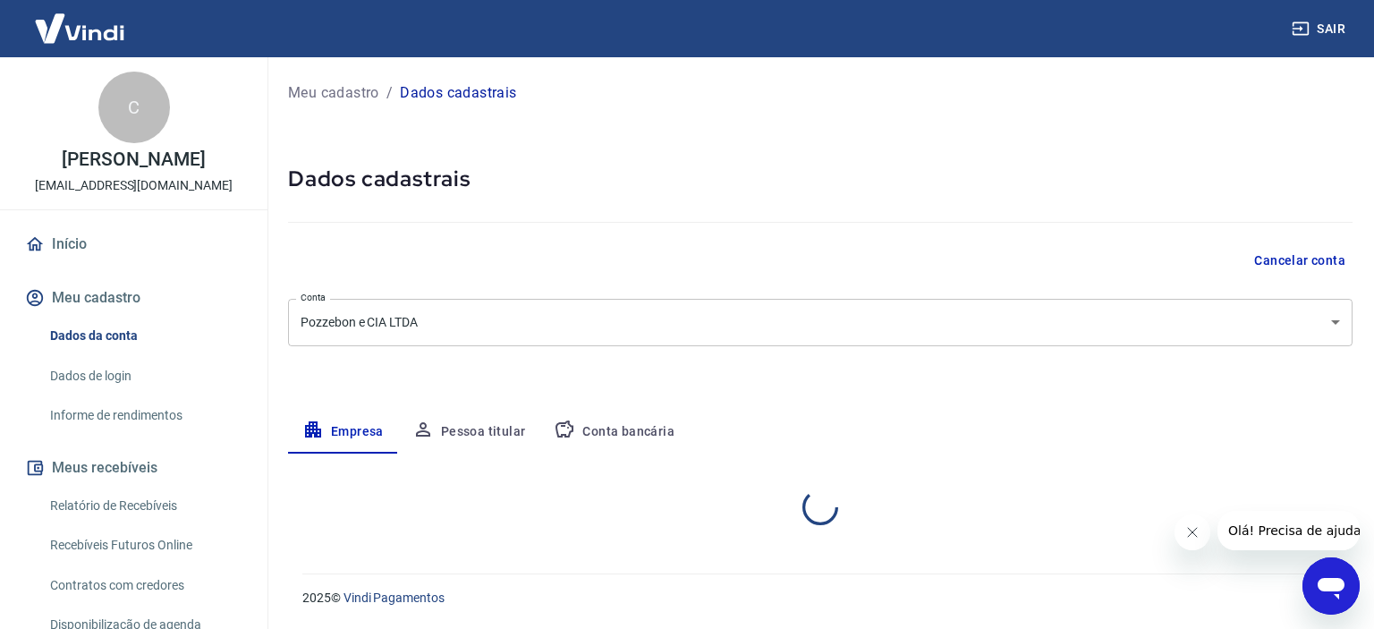
select select "RS"
select select "business"
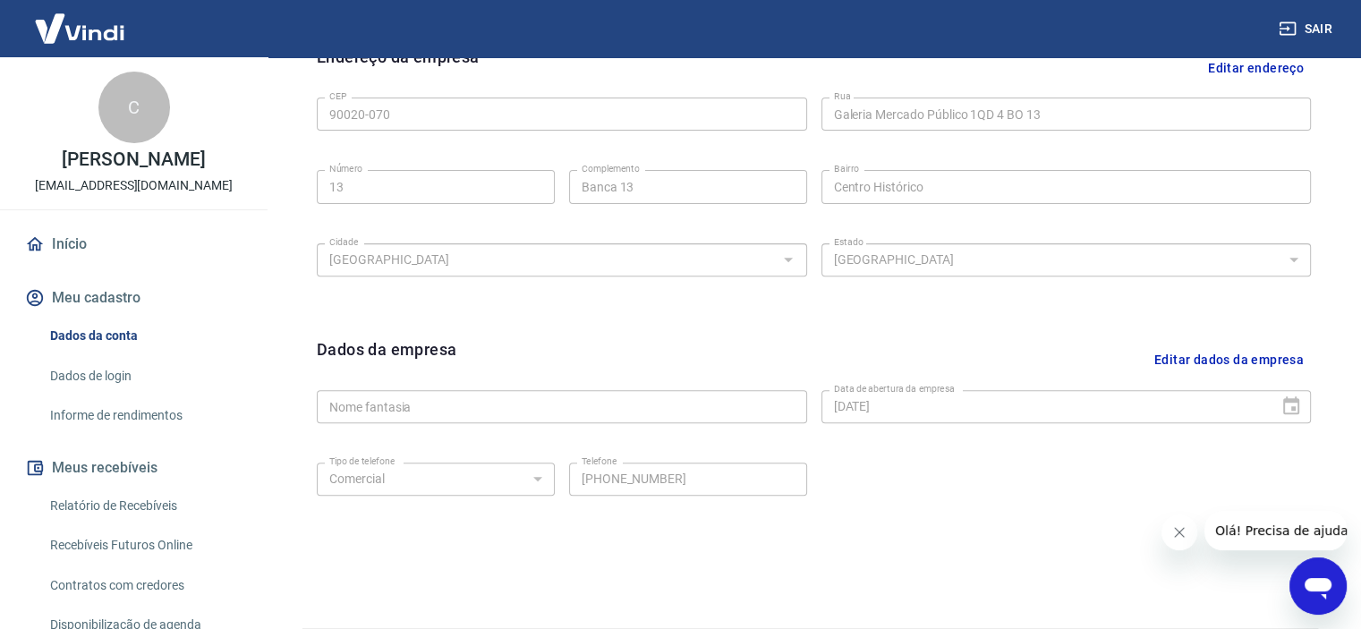
scroll to position [660, 0]
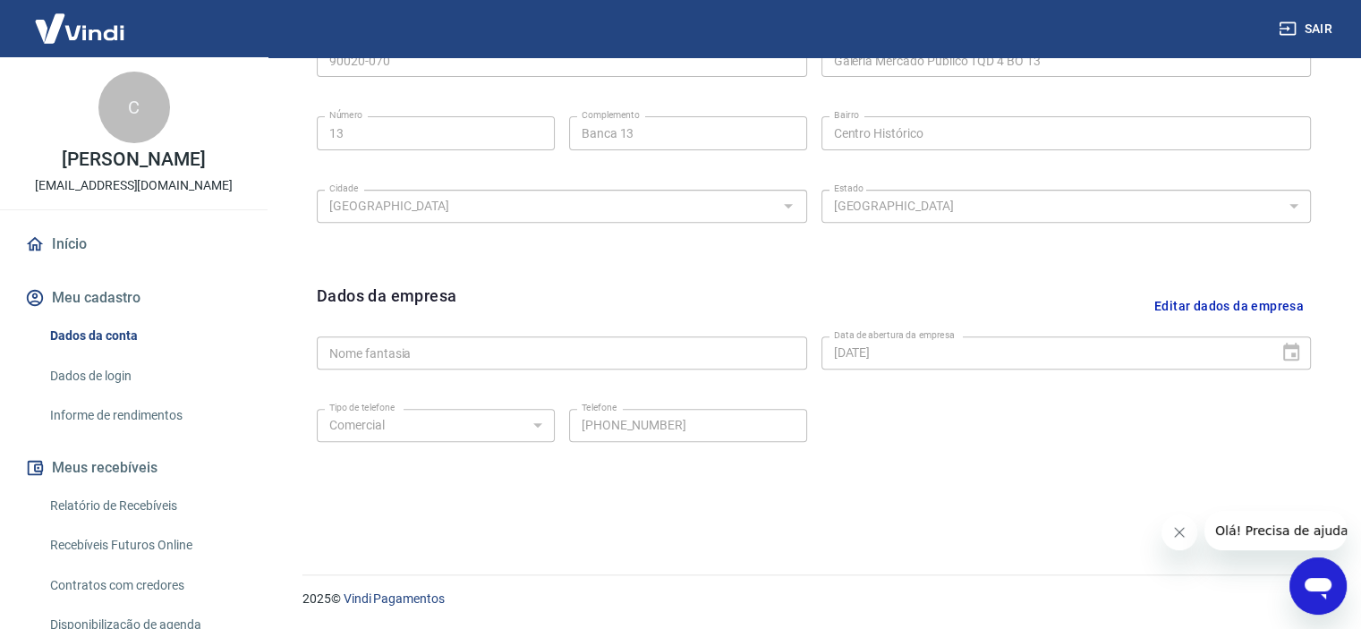
click at [1194, 301] on button "Editar dados da empresa" at bounding box center [1229, 307] width 164 height 46
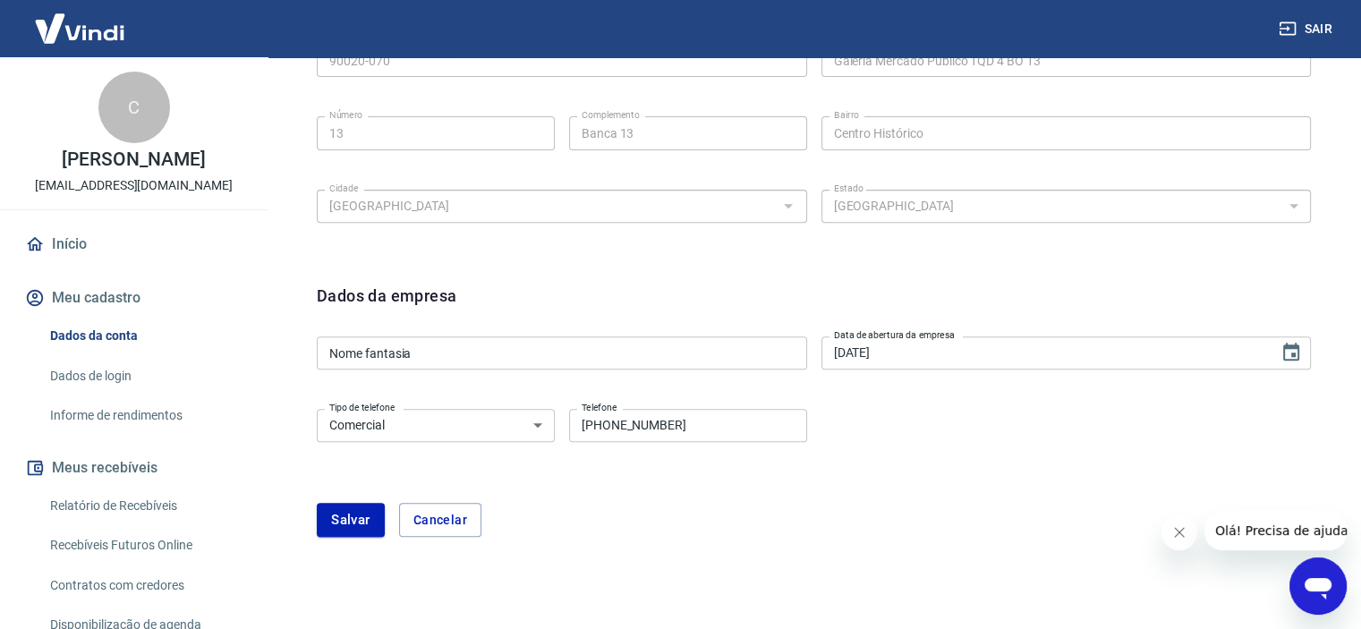
click at [541, 430] on select "Residencial Comercial" at bounding box center [436, 425] width 238 height 33
click at [541, 429] on select "Residencial Comercial" at bounding box center [436, 425] width 238 height 33
click at [972, 478] on form "Dados da empresa Nome fantasia Nome fantasia Data de abertura da empresa 19/09/…" at bounding box center [814, 410] width 994 height 253
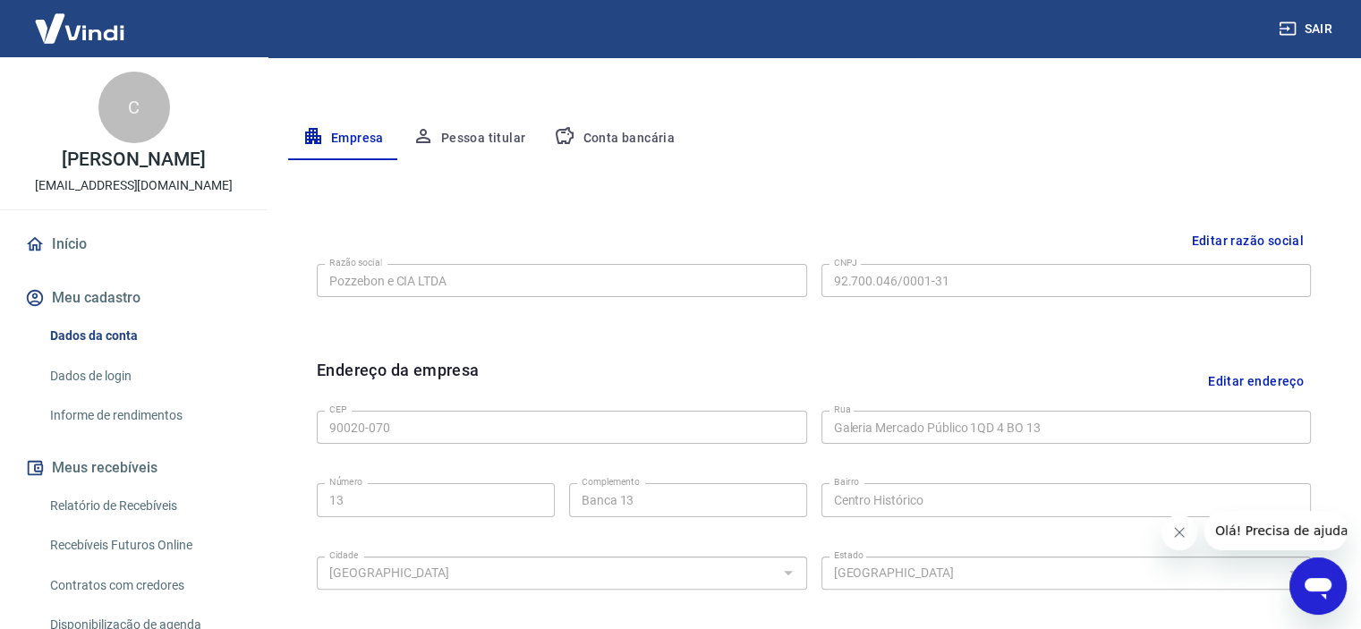
scroll to position [213, 0]
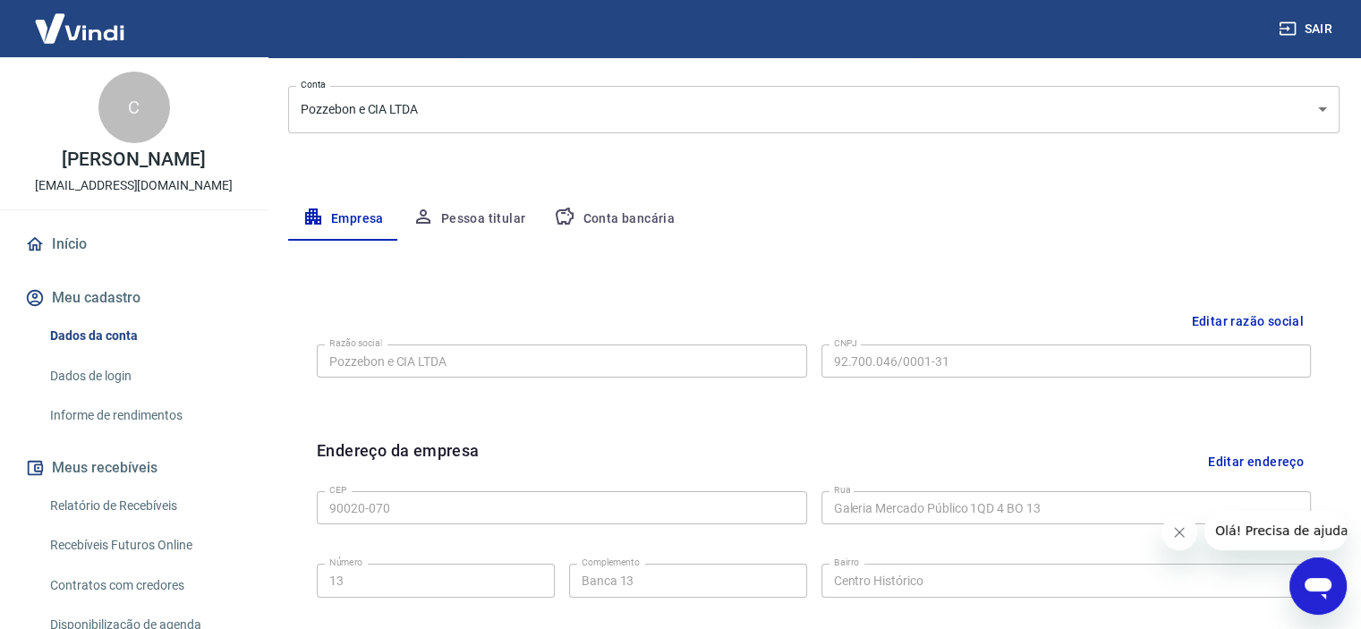
click at [96, 376] on link "Dados de login" at bounding box center [144, 376] width 203 height 37
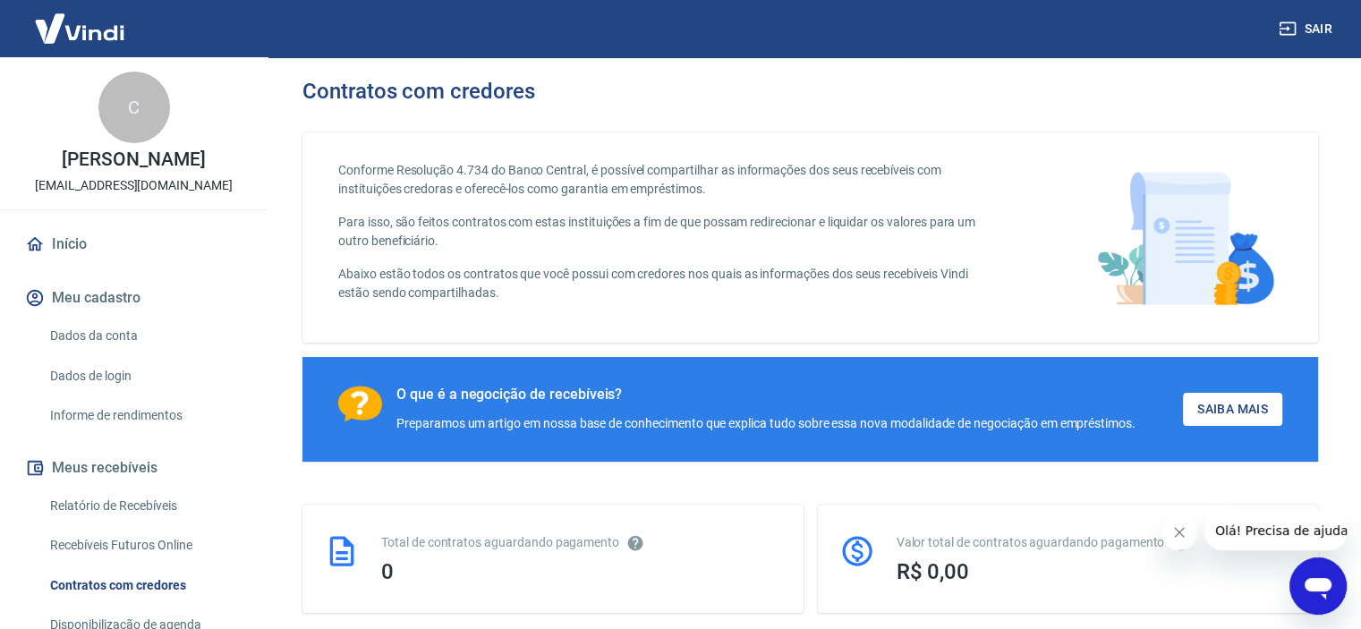
click at [104, 302] on button "Meu cadastro" at bounding box center [133, 297] width 225 height 39
click at [101, 339] on link "Dados da conta" at bounding box center [144, 336] width 203 height 37
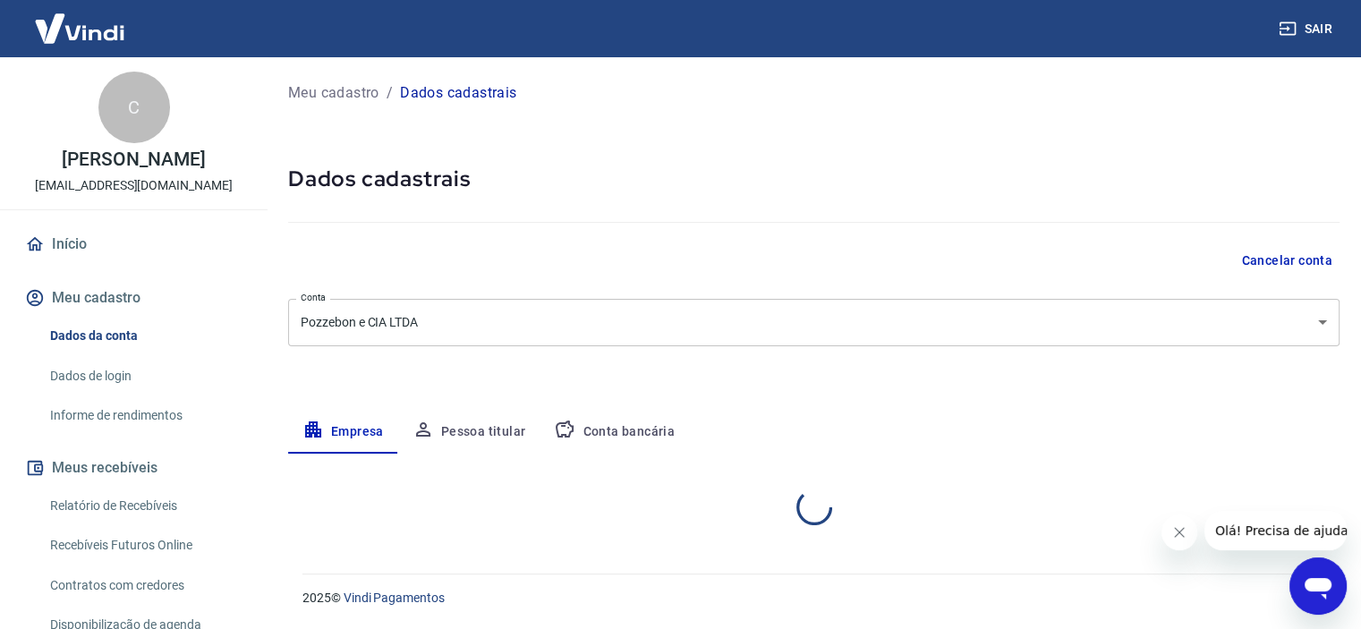
select select "RS"
select select "business"
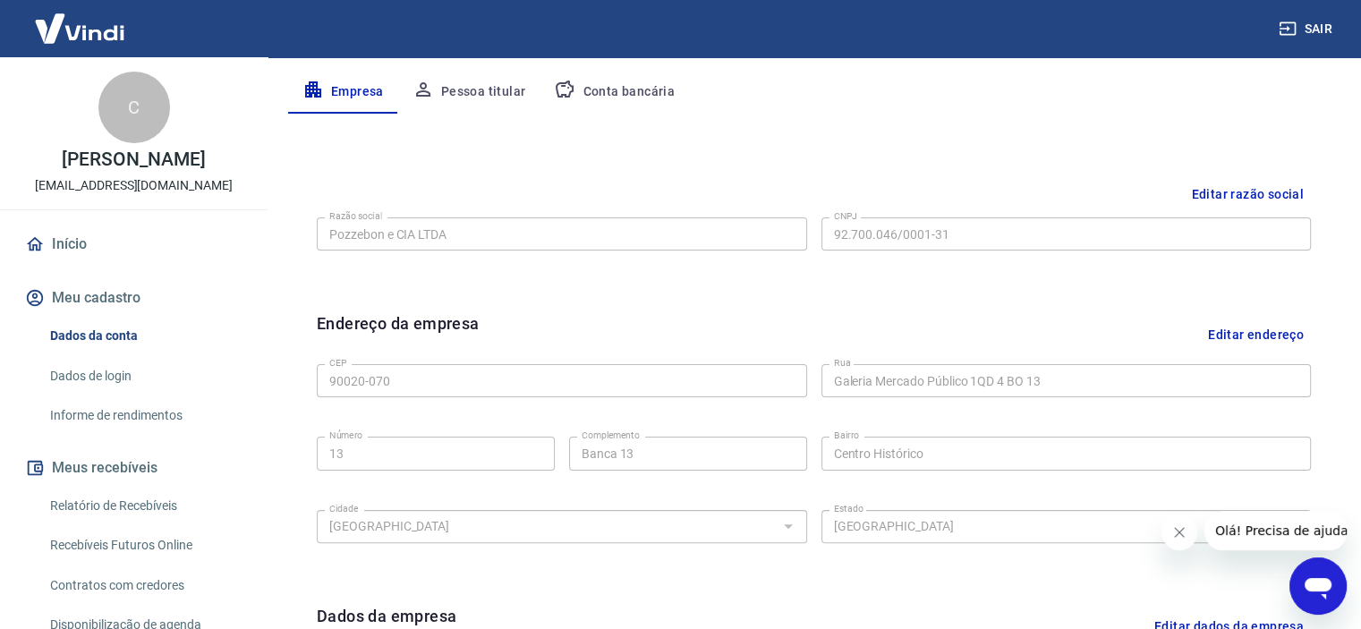
scroll to position [447, 0]
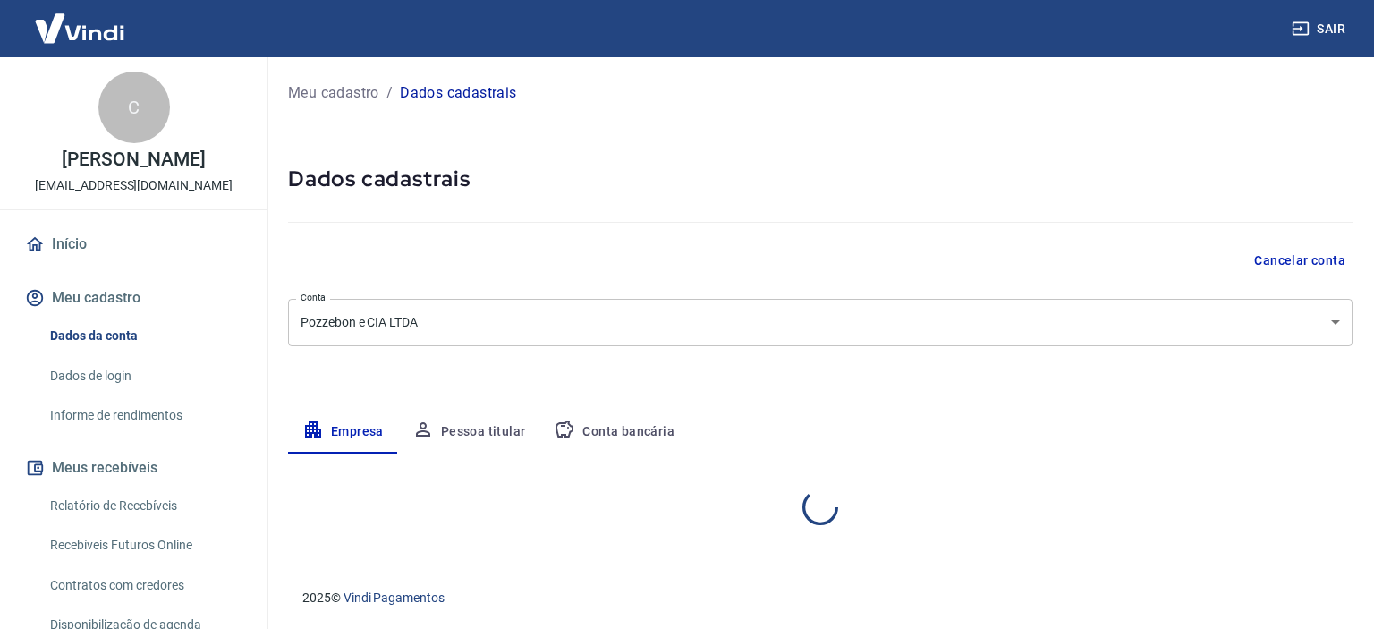
select select "RS"
select select "business"
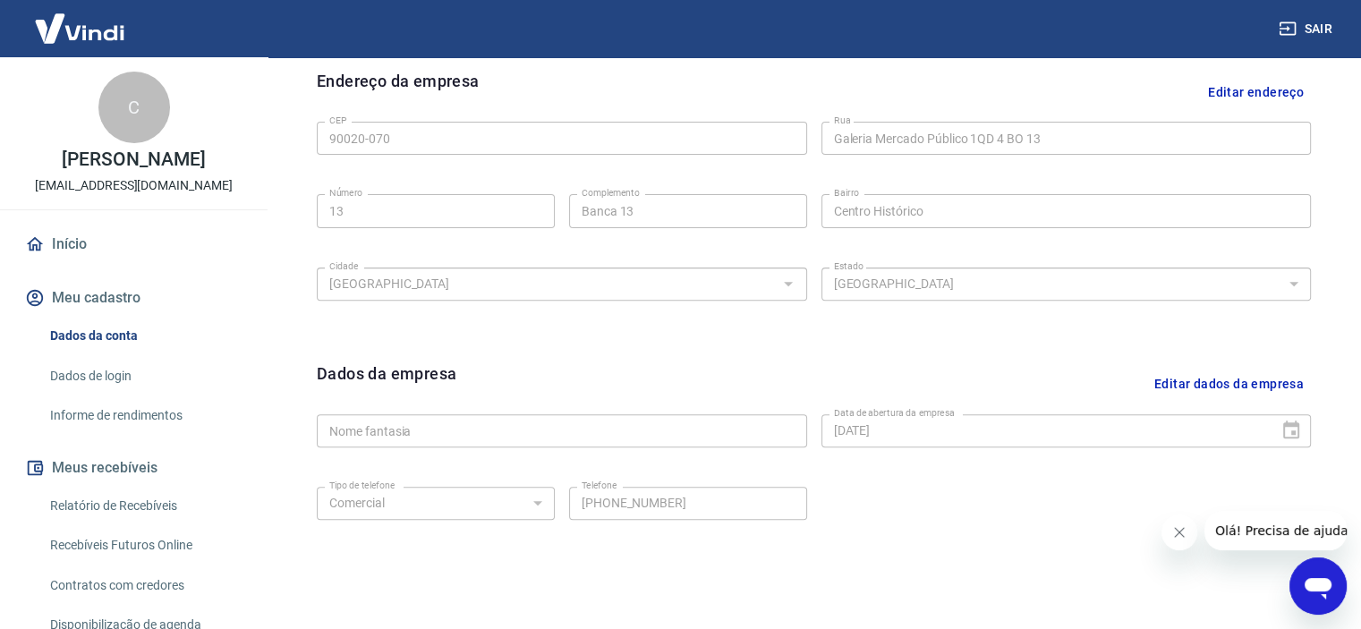
scroll to position [660, 0]
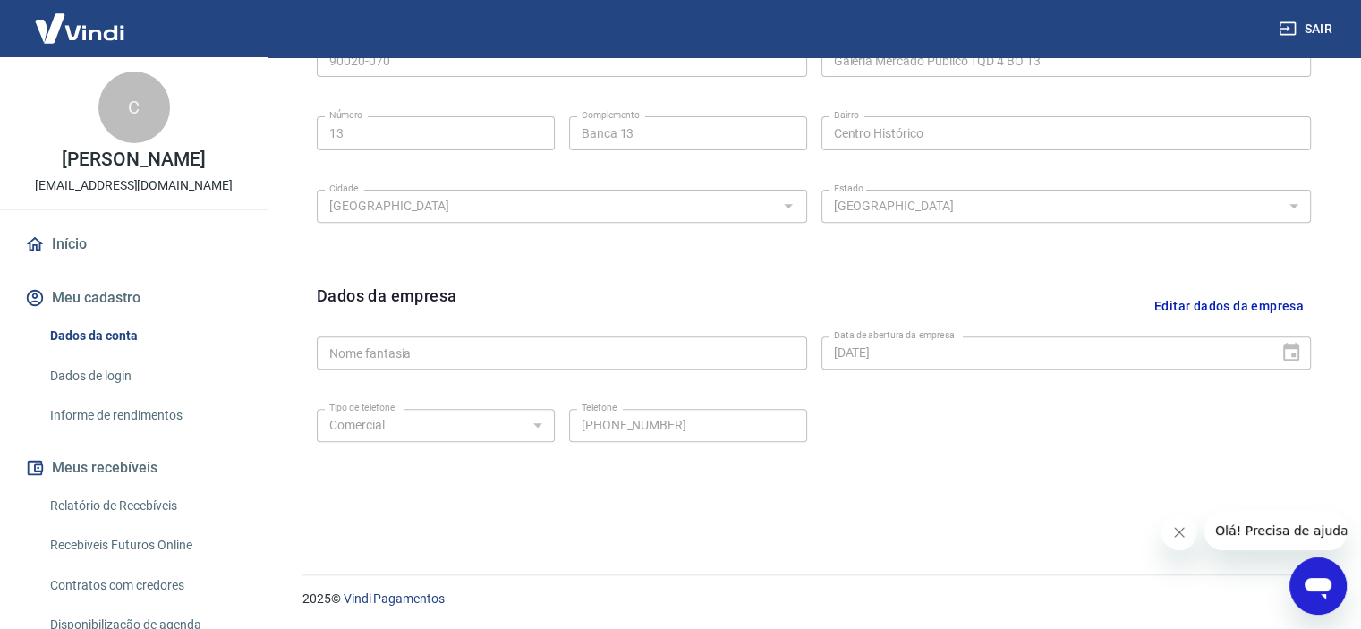
click at [1282, 533] on span "Olá! Precisa de ajuda?" at bounding box center [1285, 530] width 140 height 14
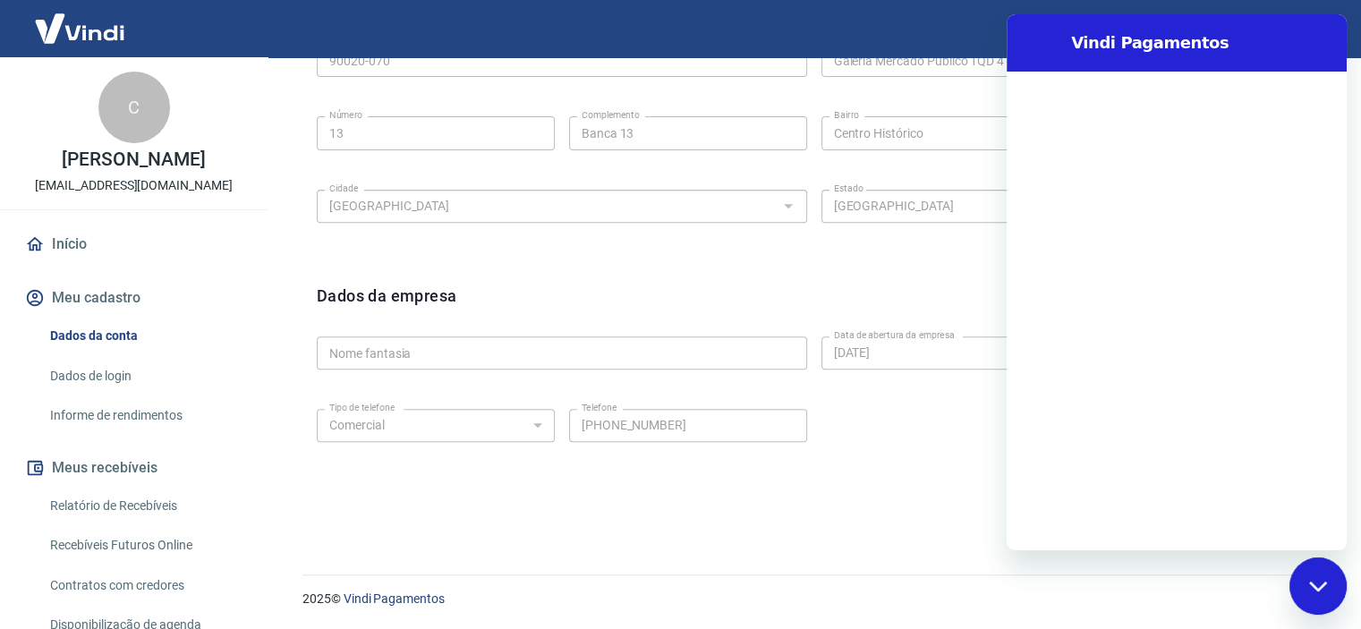
scroll to position [0, 0]
